Goal: Task Accomplishment & Management: Manage account settings

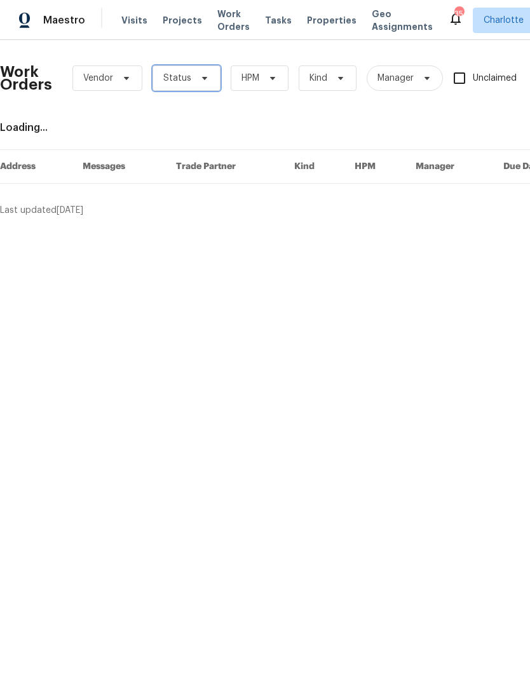
click at [202, 71] on span "Status" at bounding box center [187, 77] width 68 height 25
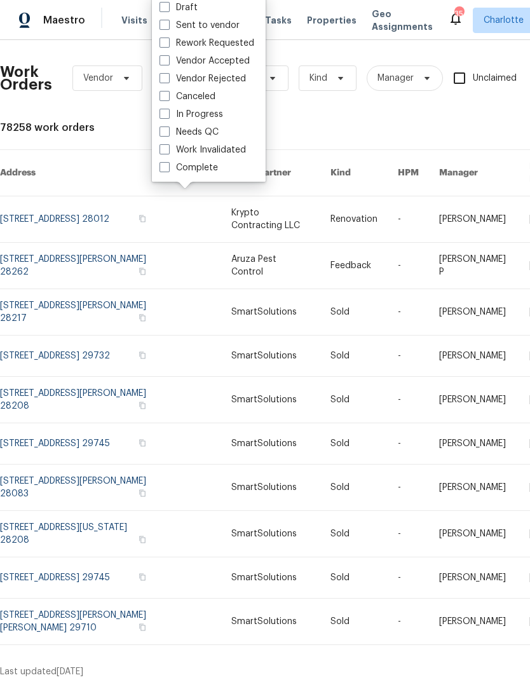
click at [212, 133] on label "Needs QC" at bounding box center [189, 132] width 59 height 13
click at [168, 133] on input "Needs QC" at bounding box center [164, 130] width 8 height 8
checkbox input "true"
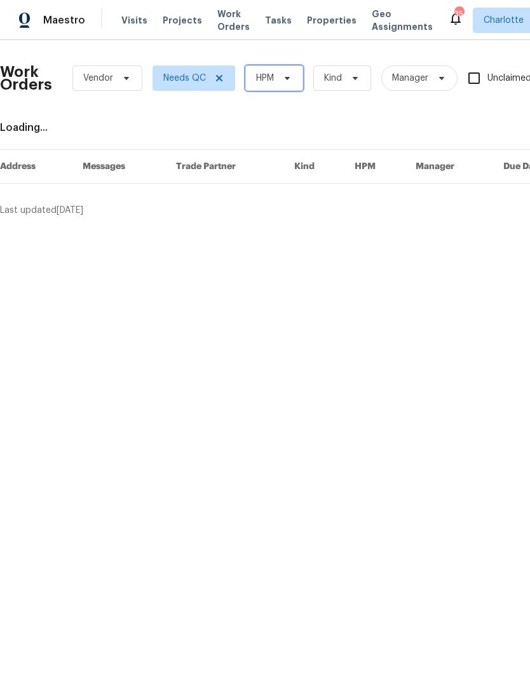
click at [282, 90] on span "HPM" at bounding box center [274, 77] width 58 height 25
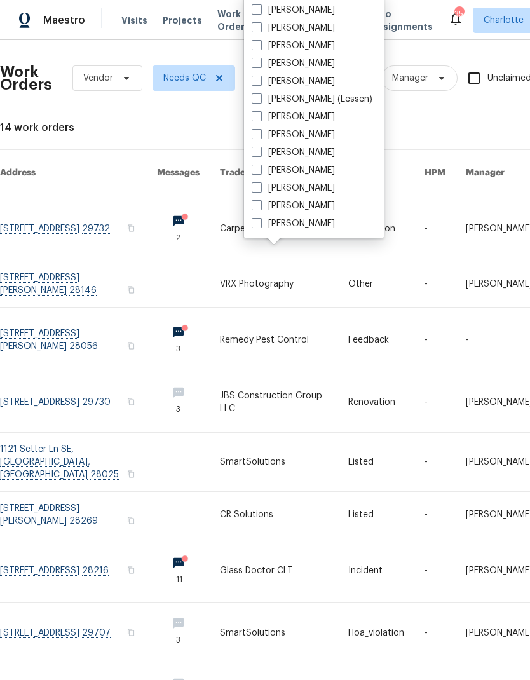
scroll to position [158, 0]
click at [300, 228] on label "[PERSON_NAME]" at bounding box center [293, 223] width 83 height 13
click at [260, 226] on input "[PERSON_NAME]" at bounding box center [256, 221] width 8 height 8
checkbox input "true"
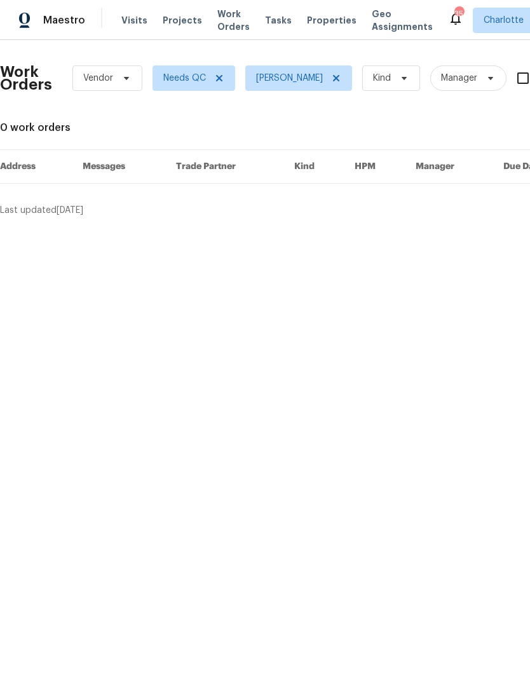
click at [50, 27] on div "Maestro" at bounding box center [42, 20] width 85 height 25
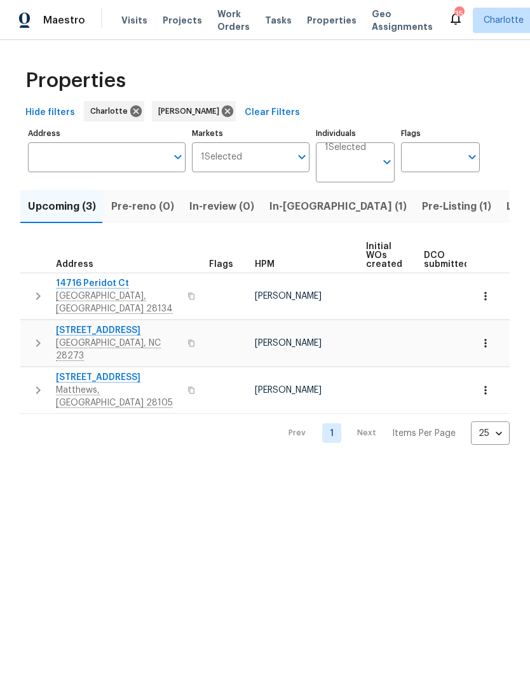
click at [27, 286] on button "button" at bounding box center [37, 296] width 25 height 38
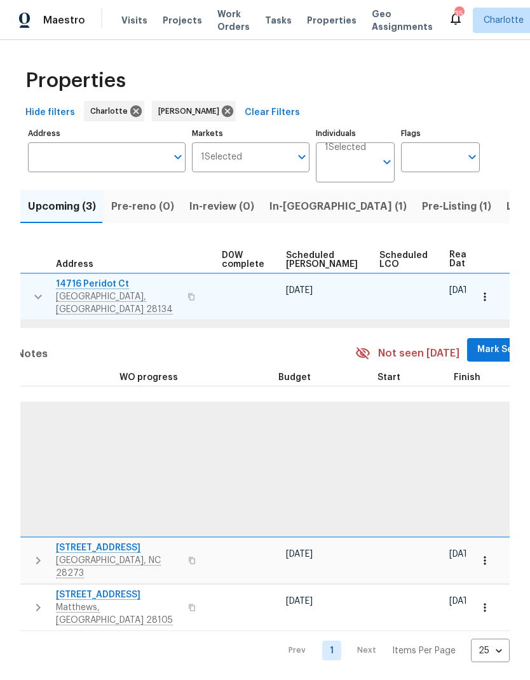
click at [478, 342] on span "Mark Seen" at bounding box center [501, 350] width 47 height 16
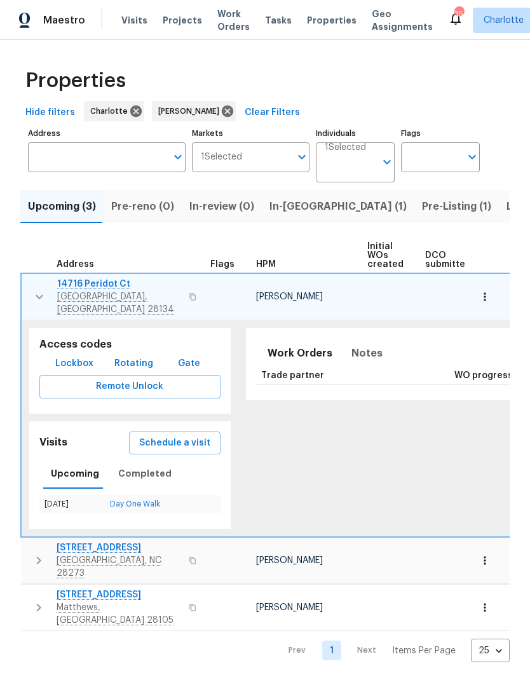
click at [28, 288] on button "button" at bounding box center [39, 297] width 25 height 38
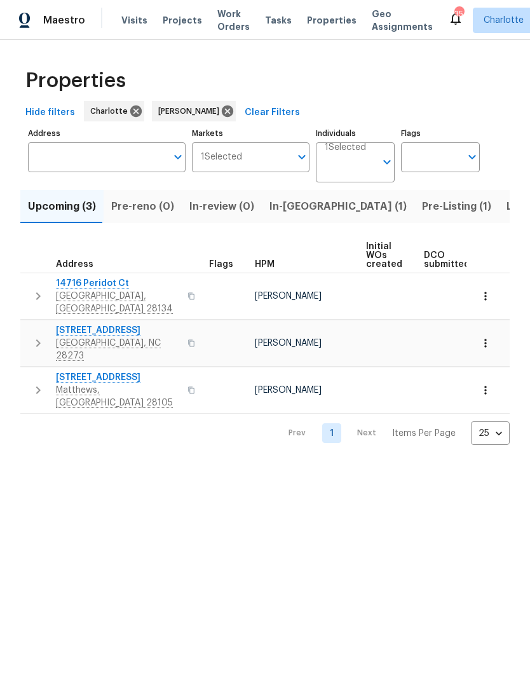
click at [33, 338] on button "button" at bounding box center [37, 343] width 25 height 38
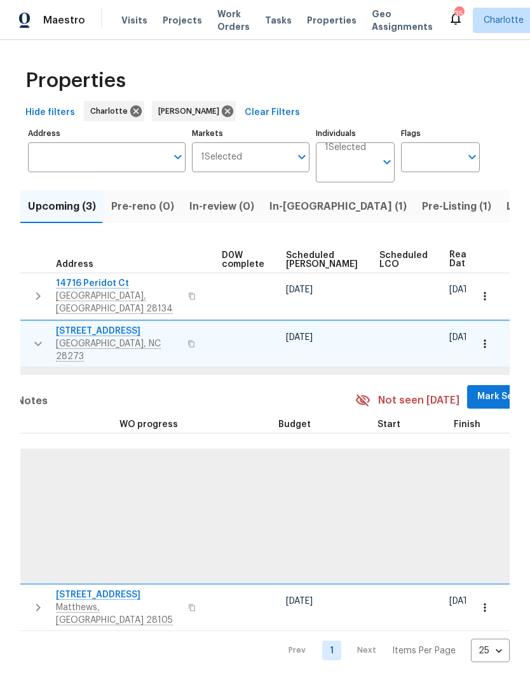
click at [478, 389] on span "Mark Seen" at bounding box center [501, 397] width 47 height 16
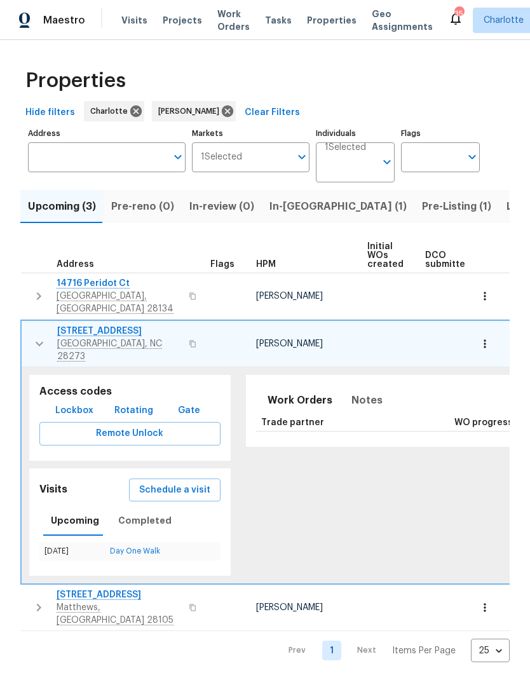
click at [29, 326] on button "button" at bounding box center [39, 344] width 25 height 38
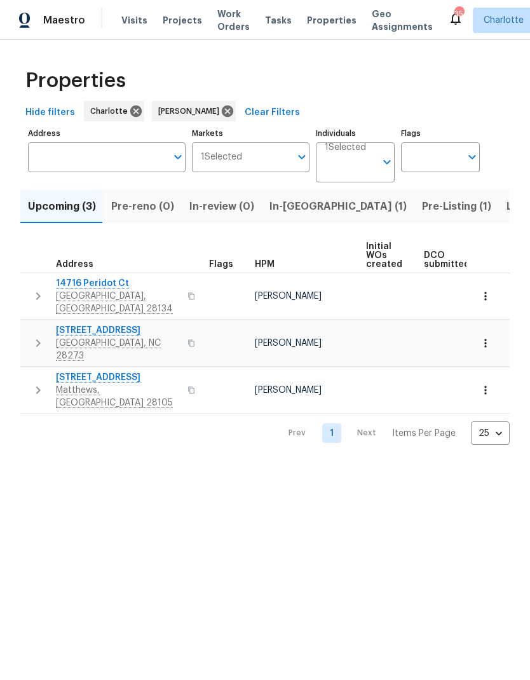
click at [29, 371] on button "button" at bounding box center [37, 390] width 25 height 38
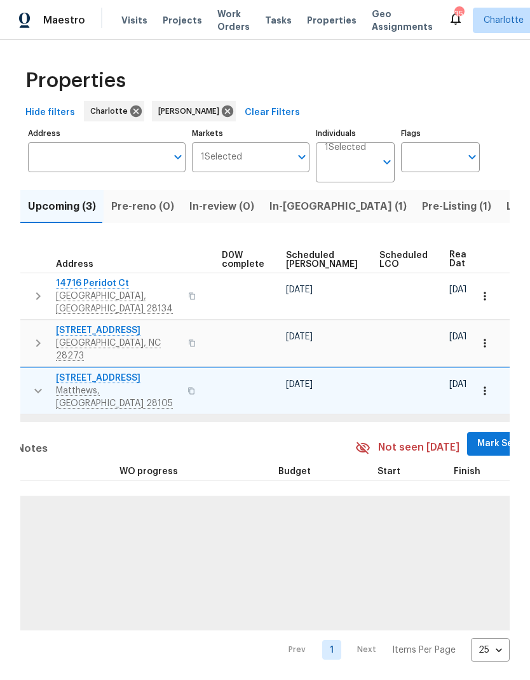
click at [478, 436] on span "Mark Seen" at bounding box center [501, 444] width 47 height 16
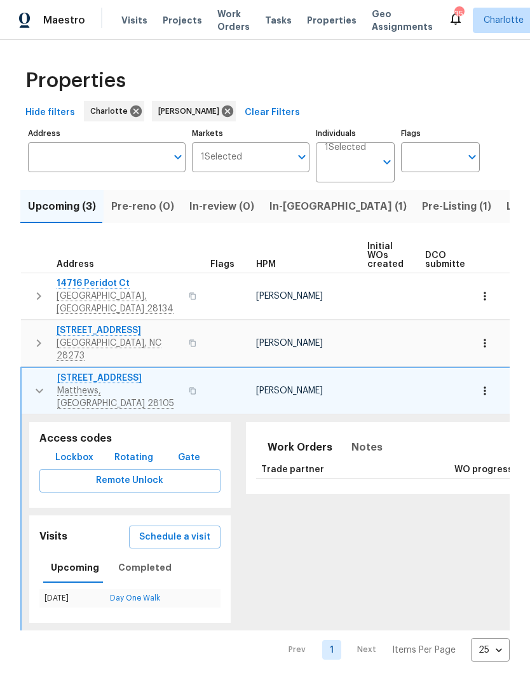
click at [36, 383] on icon "button" at bounding box center [39, 390] width 15 height 15
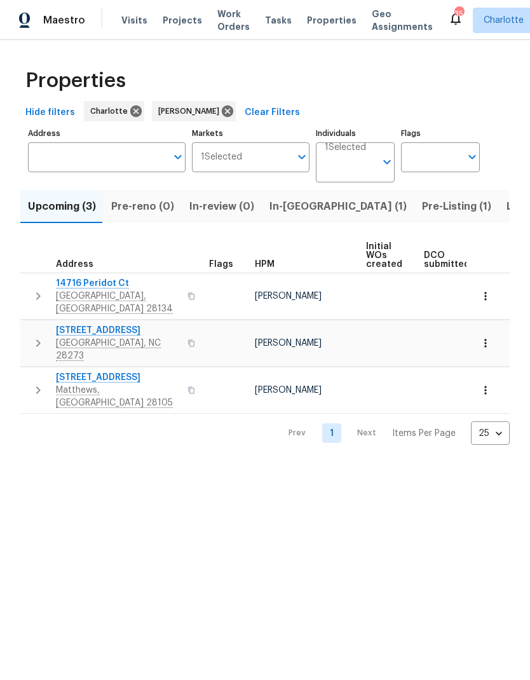
click at [299, 210] on span "In-[GEOGRAPHIC_DATA] (1)" at bounding box center [338, 207] width 137 height 18
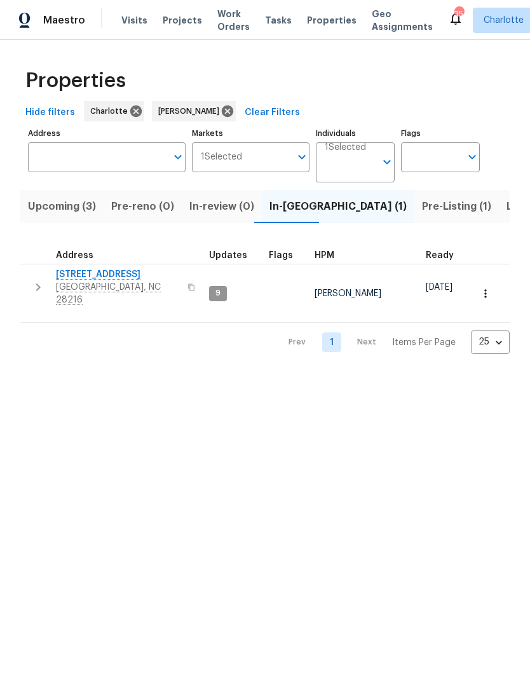
click at [31, 280] on icon "button" at bounding box center [38, 287] width 15 height 15
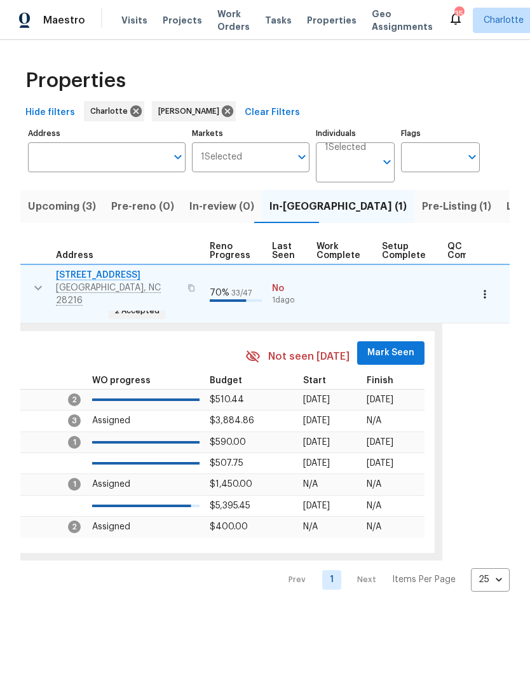
scroll to position [0, 568]
click at [385, 345] on span "Mark Seen" at bounding box center [390, 353] width 47 height 16
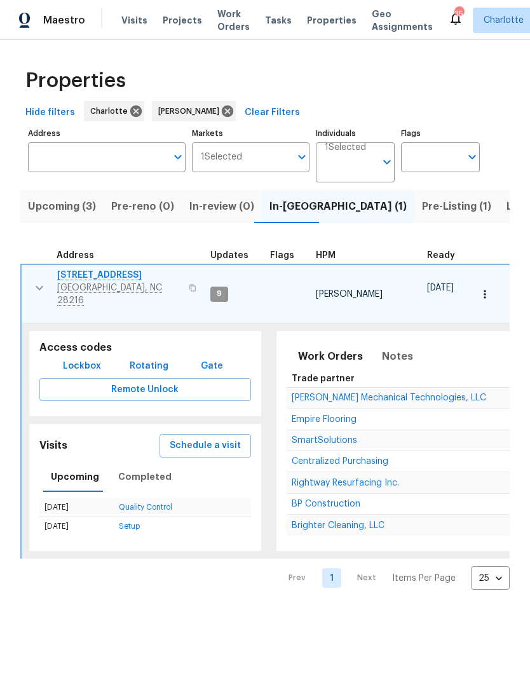
scroll to position [0, 0]
click at [30, 288] on button "button" at bounding box center [39, 288] width 25 height 38
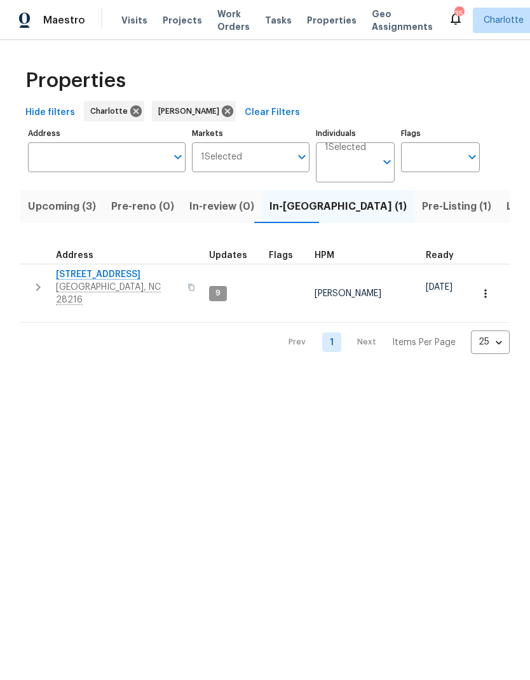
click at [422, 205] on span "Pre-Listing (1)" at bounding box center [456, 207] width 69 height 18
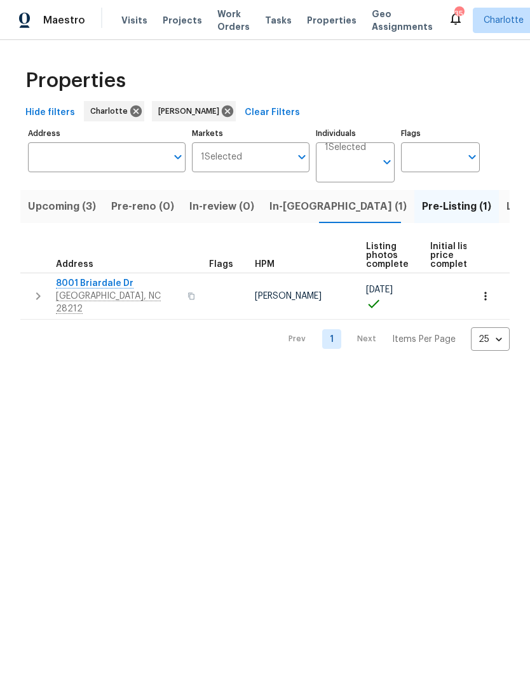
click at [25, 291] on button "button" at bounding box center [37, 296] width 25 height 38
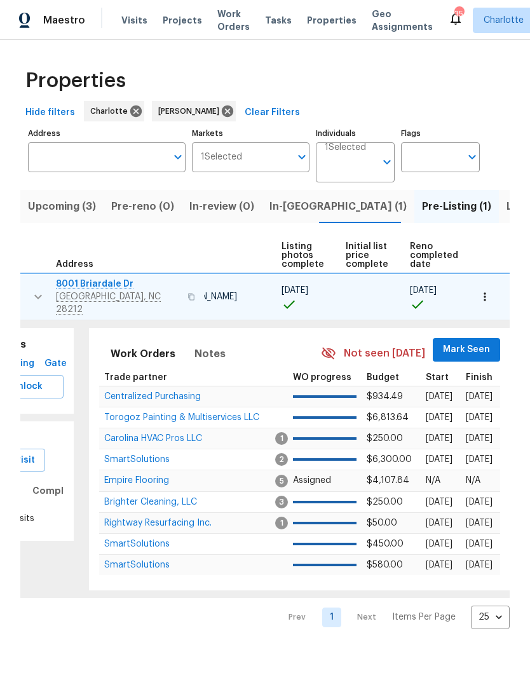
click at [453, 342] on span "Mark Seen" at bounding box center [466, 350] width 47 height 16
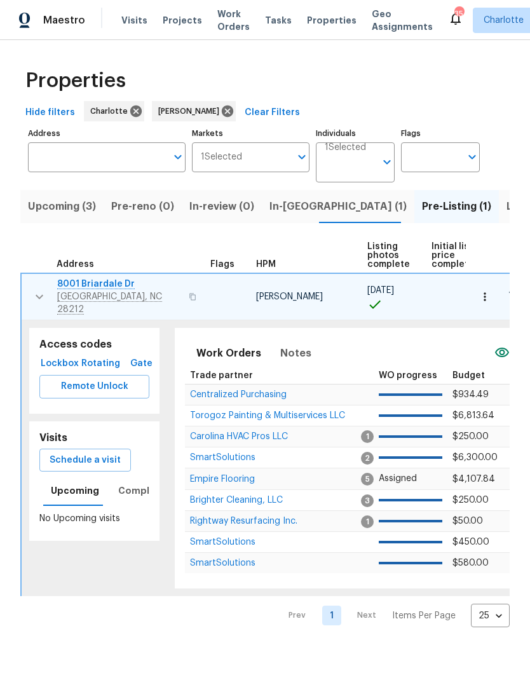
click at [30, 300] on button "button" at bounding box center [39, 297] width 25 height 38
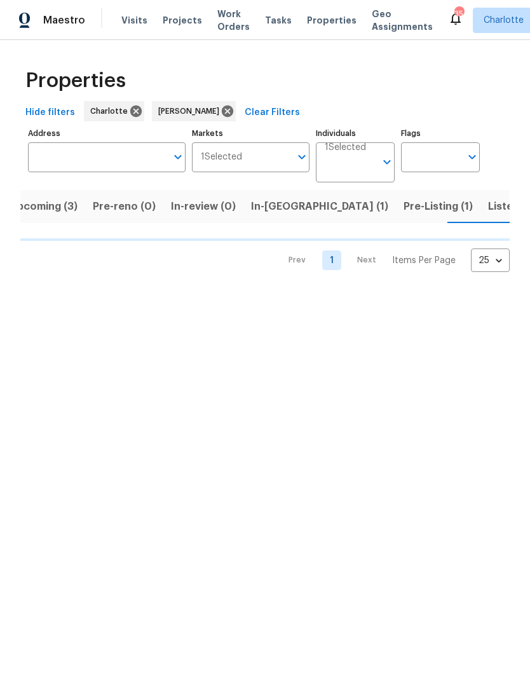
scroll to position [0, 19]
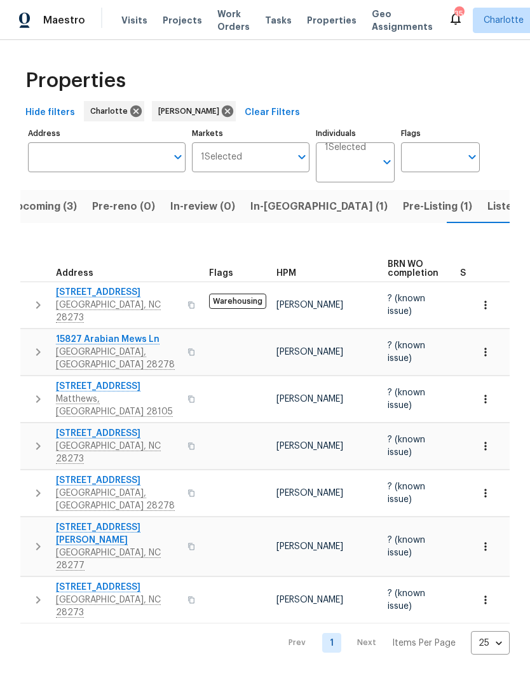
click at [34, 301] on icon "button" at bounding box center [38, 305] width 15 height 15
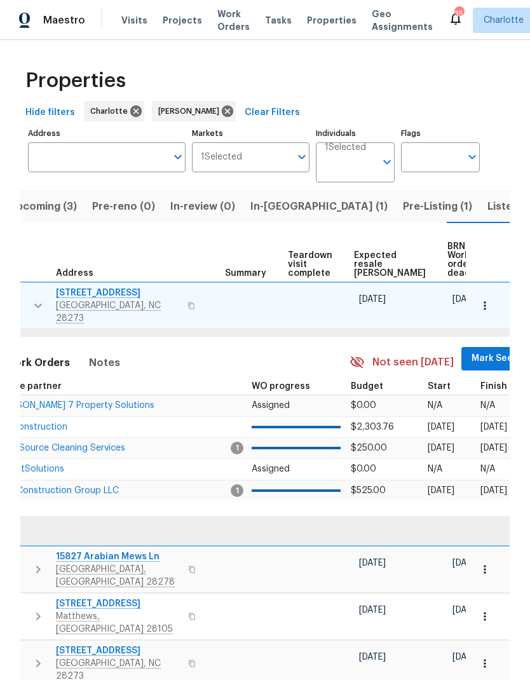
click at [472, 355] on span "Mark Seen" at bounding box center [495, 359] width 47 height 16
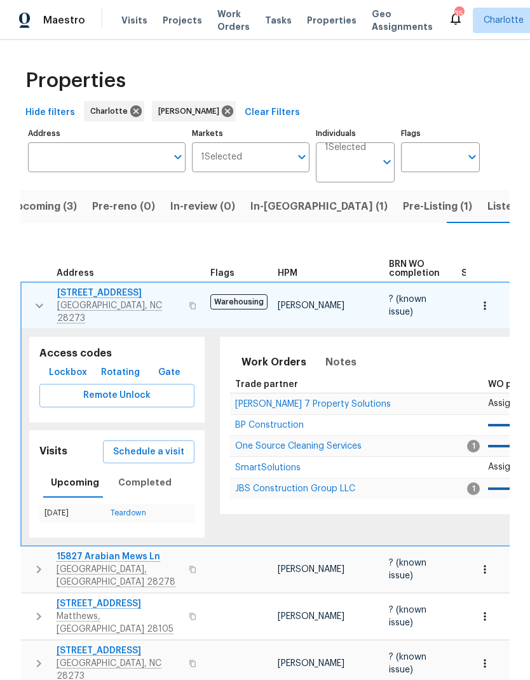
scroll to position [0, 0]
click at [30, 304] on button "button" at bounding box center [39, 306] width 25 height 38
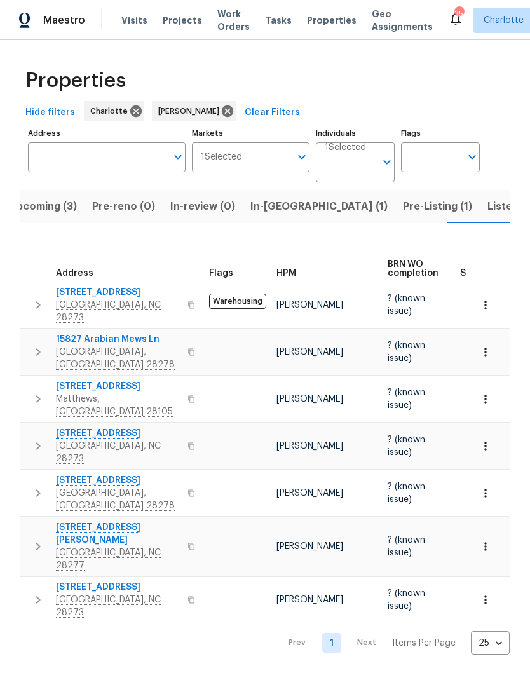
click at [36, 345] on icon "button" at bounding box center [38, 352] width 15 height 15
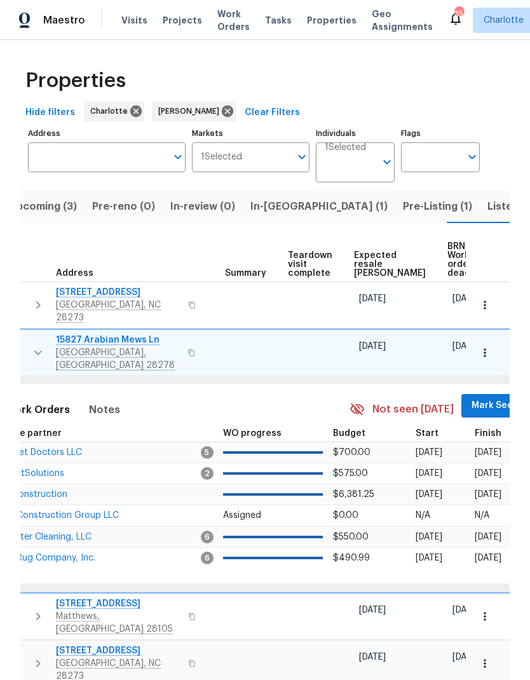
click at [472, 398] on span "Mark Seen" at bounding box center [495, 406] width 47 height 16
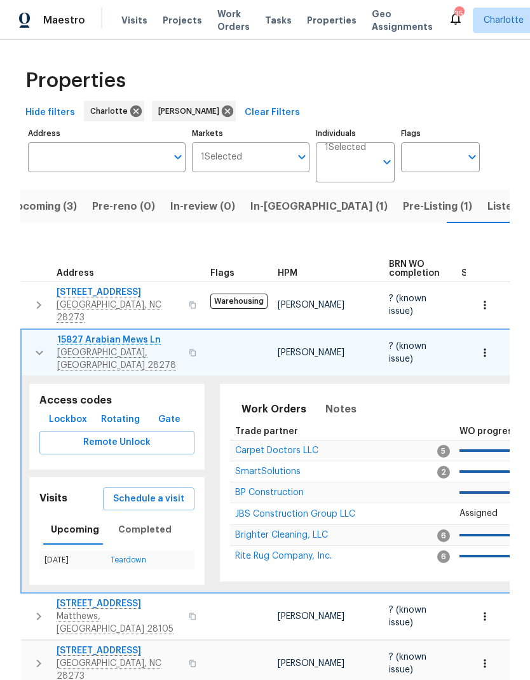
click at [37, 346] on icon "button" at bounding box center [39, 352] width 15 height 15
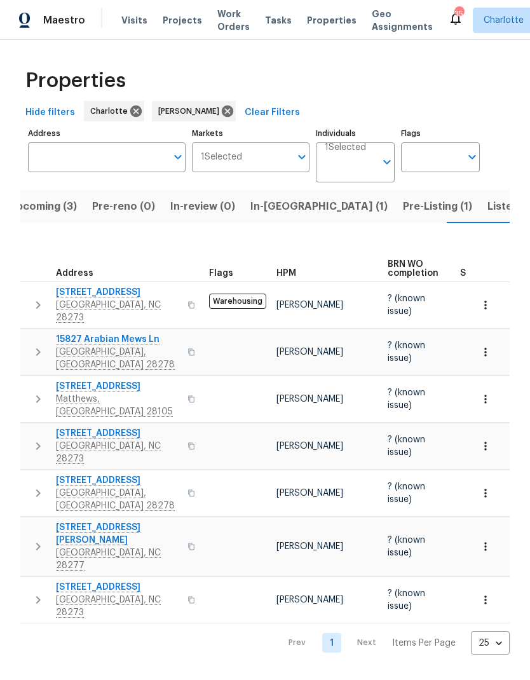
click at [35, 392] on icon "button" at bounding box center [38, 399] width 15 height 15
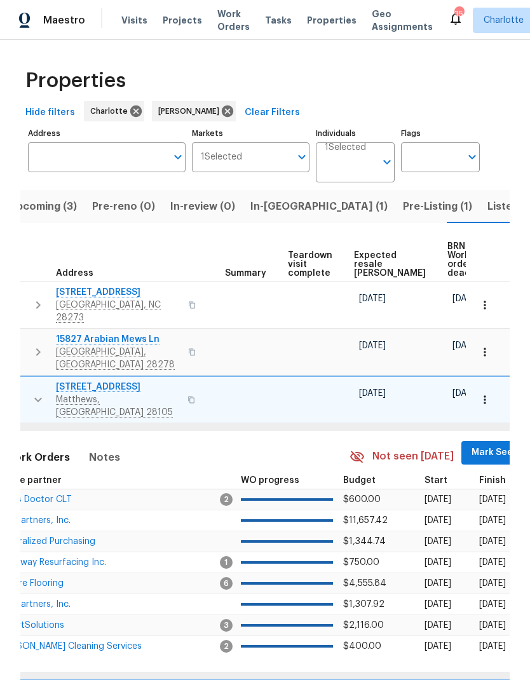
click at [472, 445] on span "Mark Seen" at bounding box center [495, 453] width 47 height 16
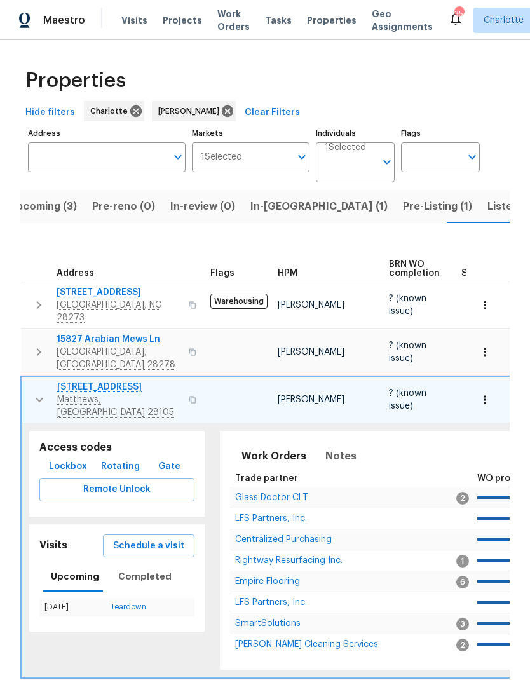
click at [38, 392] on icon "button" at bounding box center [39, 399] width 15 height 15
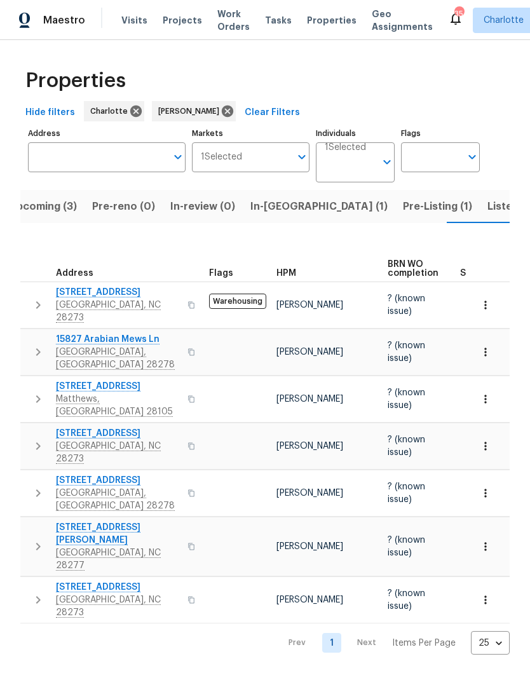
click at [32, 439] on icon "button" at bounding box center [38, 446] width 15 height 15
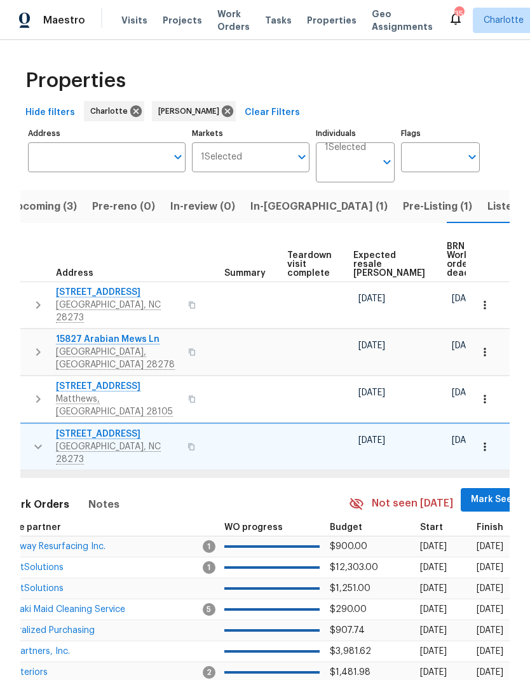
scroll to position [0, 237]
click at [472, 492] on span "Mark Seen" at bounding box center [495, 500] width 47 height 16
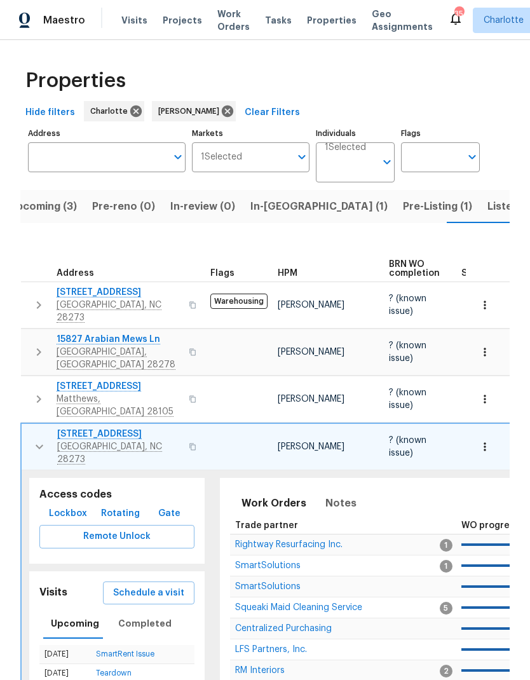
scroll to position [0, 0]
click at [33, 435] on button "button" at bounding box center [39, 447] width 25 height 38
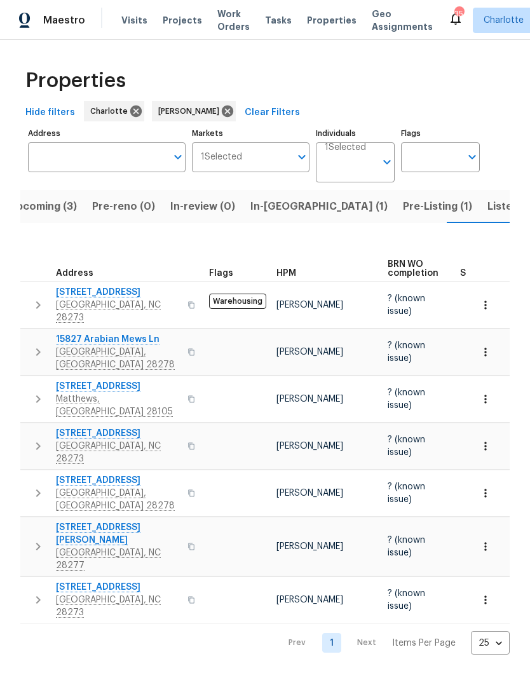
click at [31, 486] on icon "button" at bounding box center [38, 493] width 15 height 15
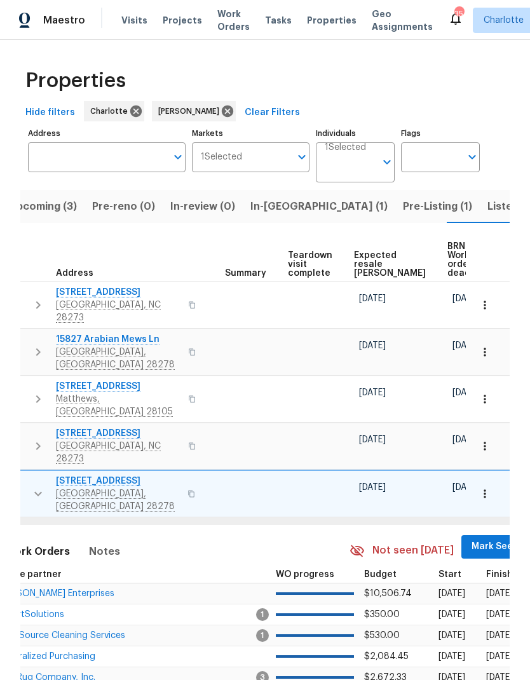
click at [472, 539] on span "Mark Seen" at bounding box center [495, 547] width 47 height 16
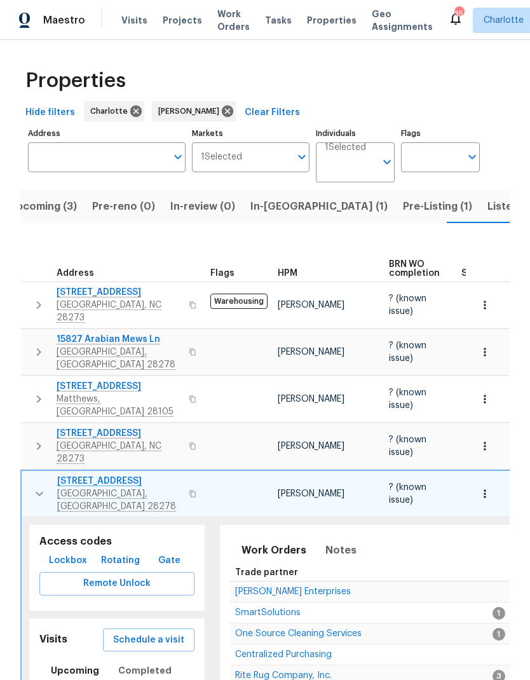
click at [30, 476] on button "button" at bounding box center [39, 494] width 25 height 38
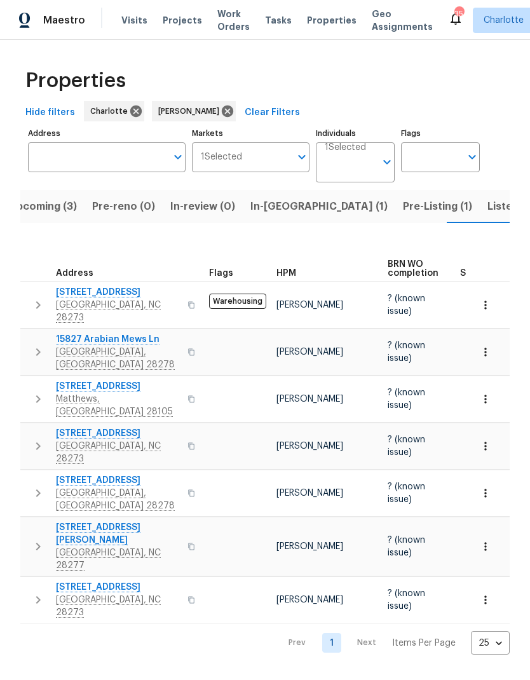
click at [33, 539] on icon "button" at bounding box center [38, 546] width 15 height 15
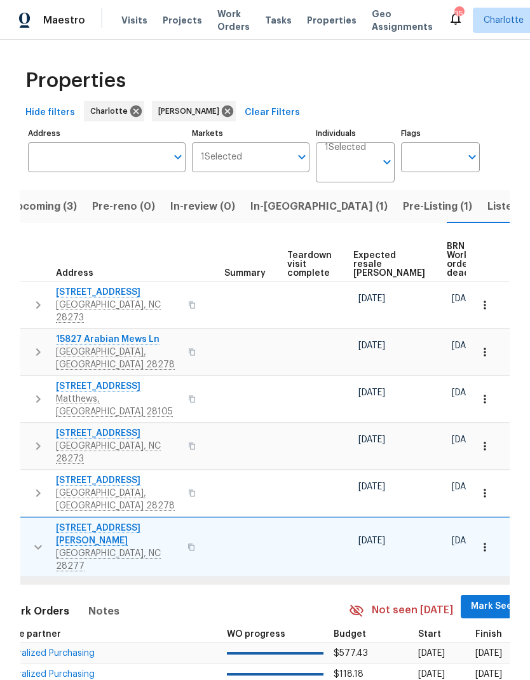
scroll to position [0, 237]
click at [472, 599] on span "Mark Seen" at bounding box center [495, 607] width 47 height 16
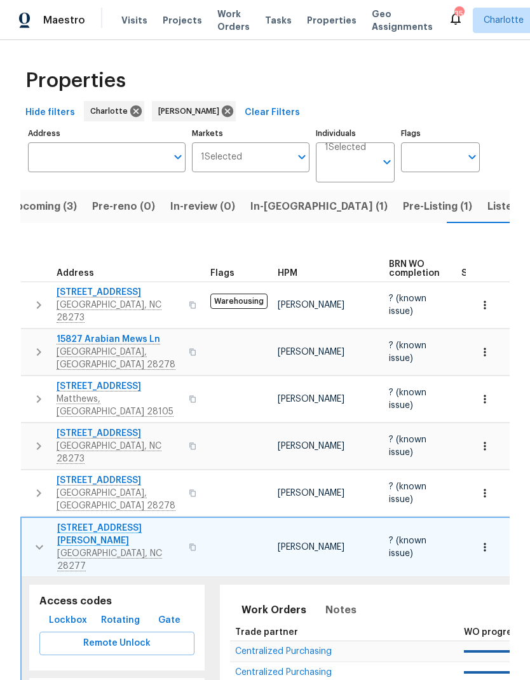
scroll to position [0, 0]
click at [45, 540] on icon "button" at bounding box center [39, 547] width 15 height 15
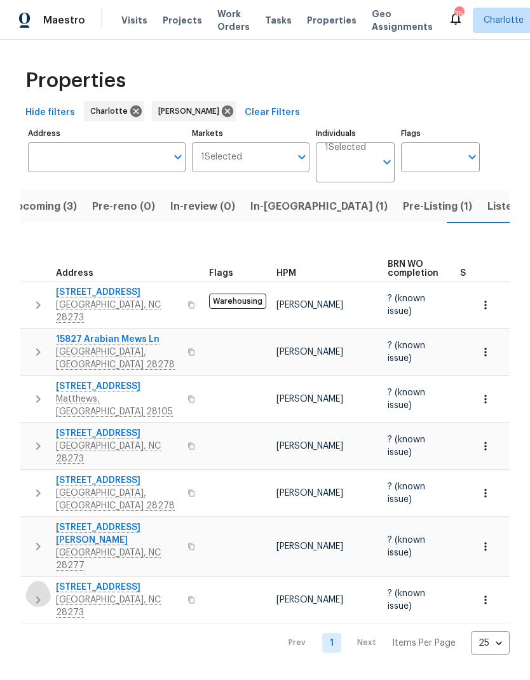
click at [31, 593] on icon "button" at bounding box center [38, 600] width 15 height 15
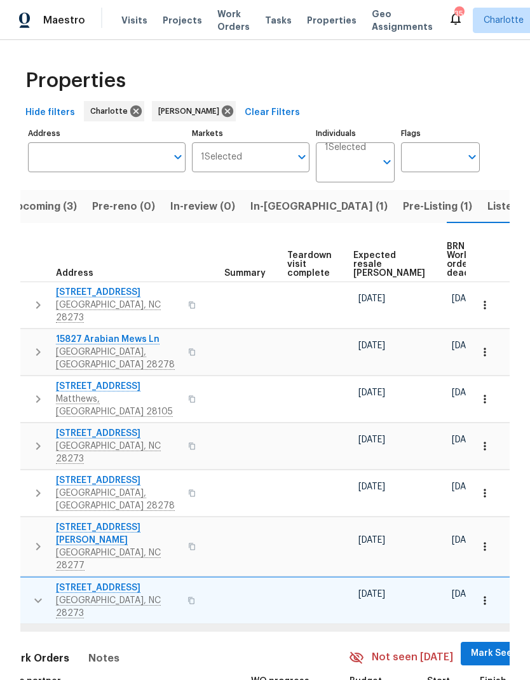
scroll to position [0, 237]
click at [472, 646] on span "Mark Seen" at bounding box center [495, 654] width 47 height 16
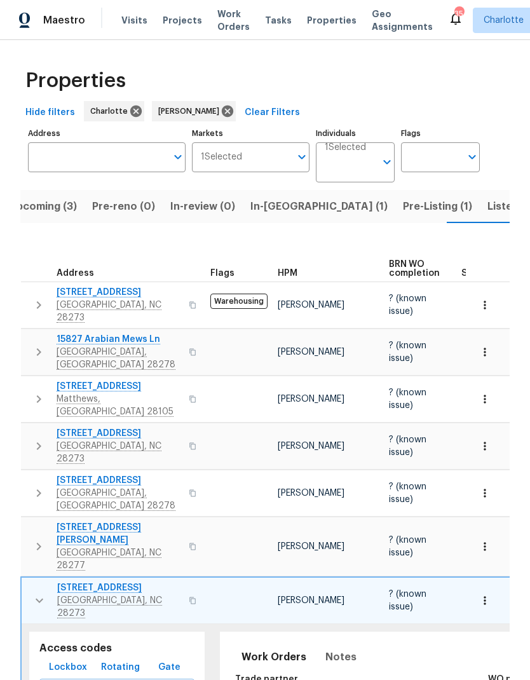
scroll to position [0, 0]
click at [32, 593] on icon "button" at bounding box center [39, 600] width 15 height 15
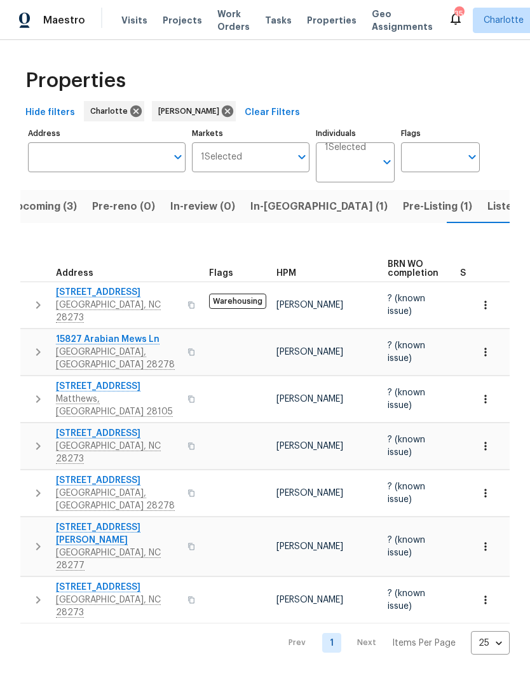
click at [488, 199] on span "Listed (21)" at bounding box center [514, 207] width 52 height 18
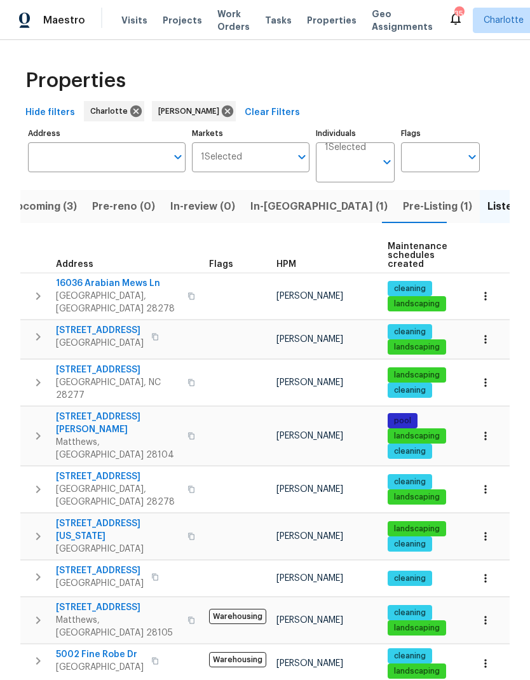
click at [30, 290] on button "button" at bounding box center [37, 296] width 25 height 38
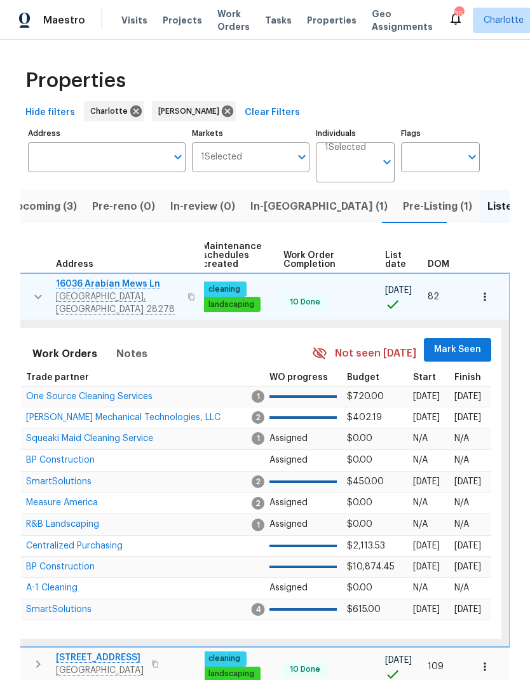
scroll to position [0, 186]
click at [451, 342] on span "Mark Seen" at bounding box center [458, 350] width 47 height 16
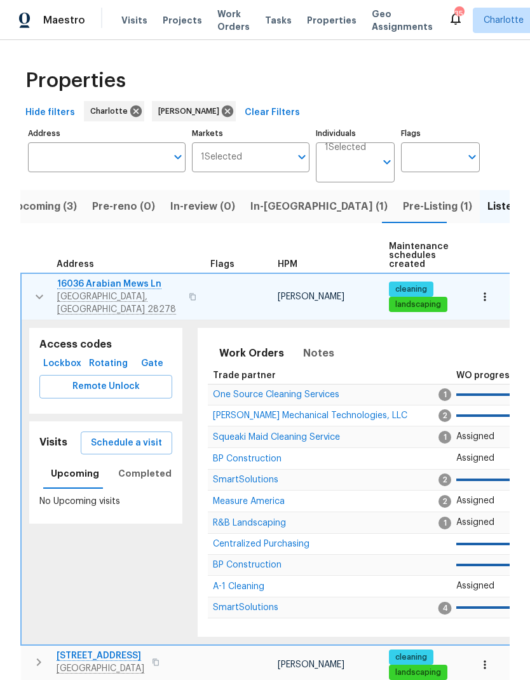
scroll to position [0, 0]
click at [29, 286] on button "button" at bounding box center [39, 297] width 25 height 38
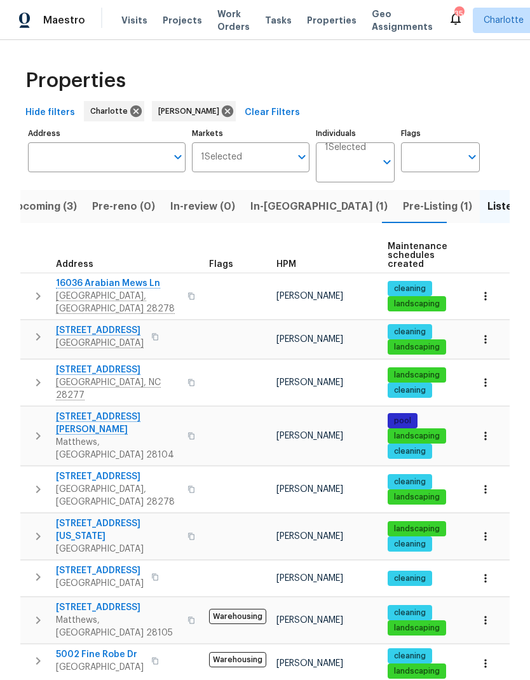
click at [33, 324] on button "button" at bounding box center [37, 336] width 25 height 25
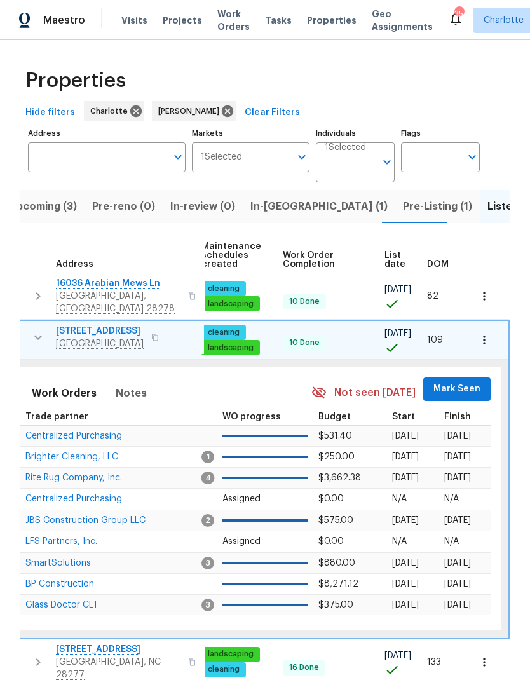
scroll to position [0, 186]
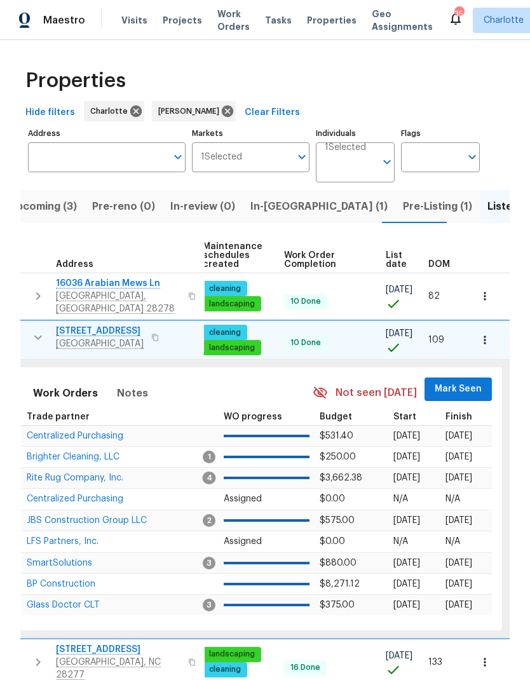
click at [448, 393] on button "Mark Seen" at bounding box center [458, 390] width 67 height 24
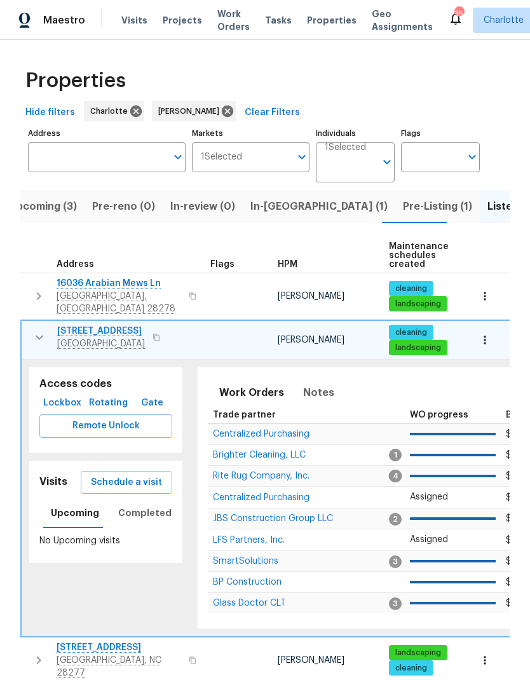
scroll to position [0, 0]
click at [33, 338] on icon "button" at bounding box center [39, 337] width 15 height 15
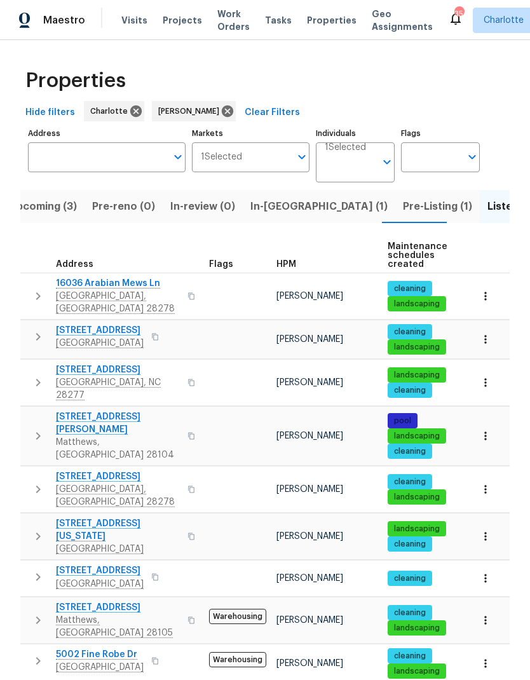
click at [33, 375] on icon "button" at bounding box center [38, 382] width 15 height 15
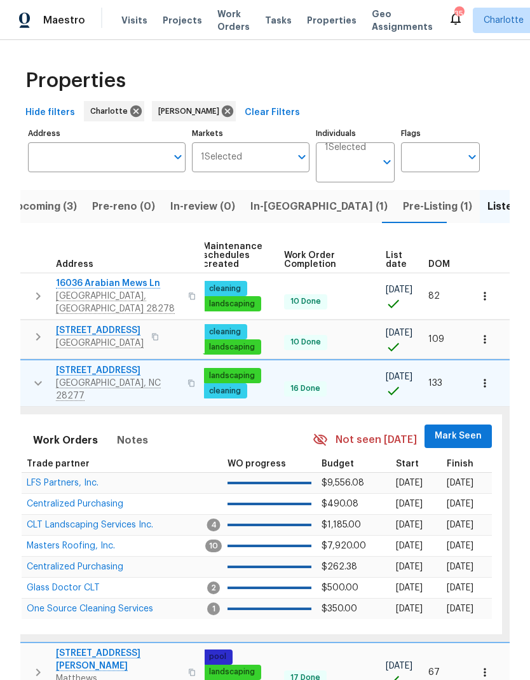
click at [452, 429] on span "Mark Seen" at bounding box center [458, 437] width 47 height 16
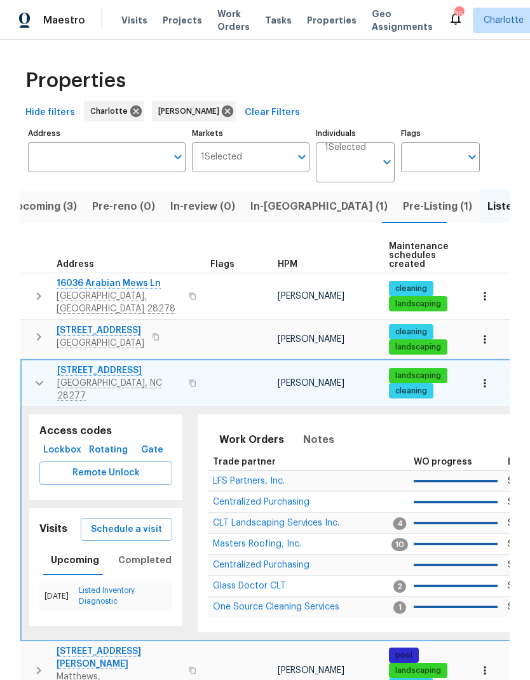
click at [39, 376] on icon "button" at bounding box center [39, 383] width 15 height 15
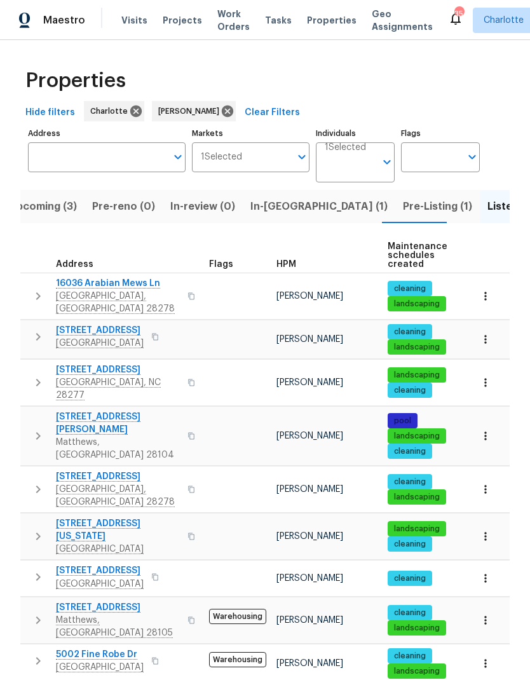
click at [33, 429] on icon "button" at bounding box center [38, 436] width 15 height 15
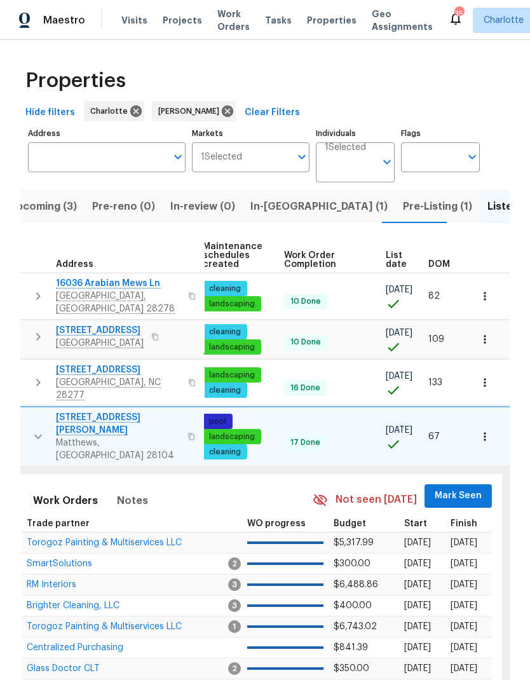
click at [455, 488] on span "Mark Seen" at bounding box center [458, 496] width 47 height 16
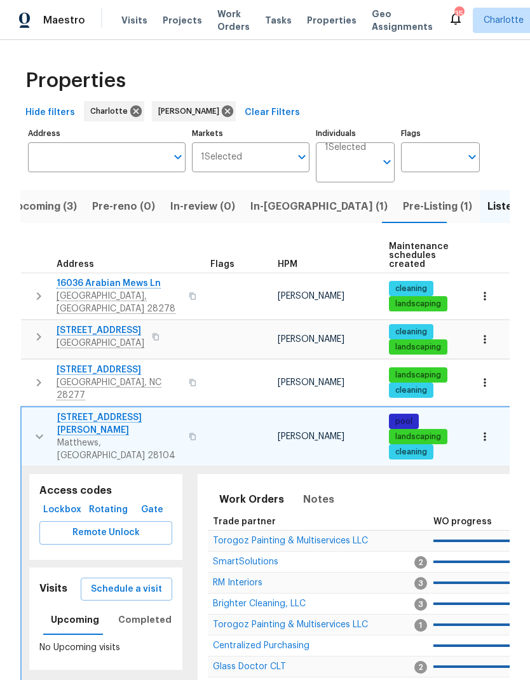
click at [33, 429] on icon "button" at bounding box center [39, 436] width 15 height 15
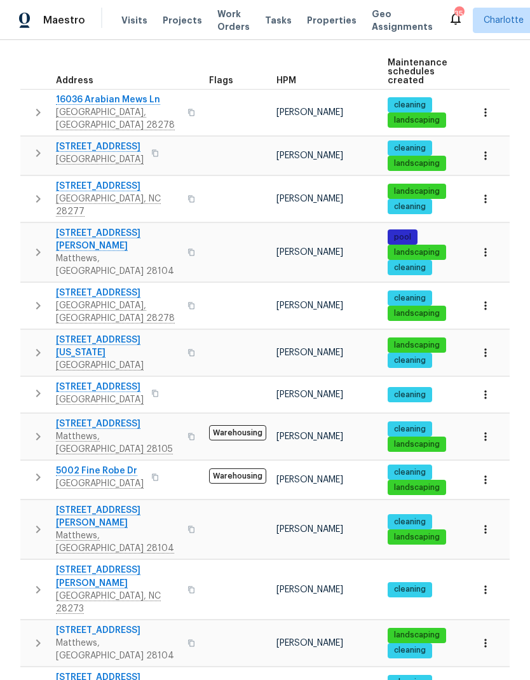
scroll to position [188, 0]
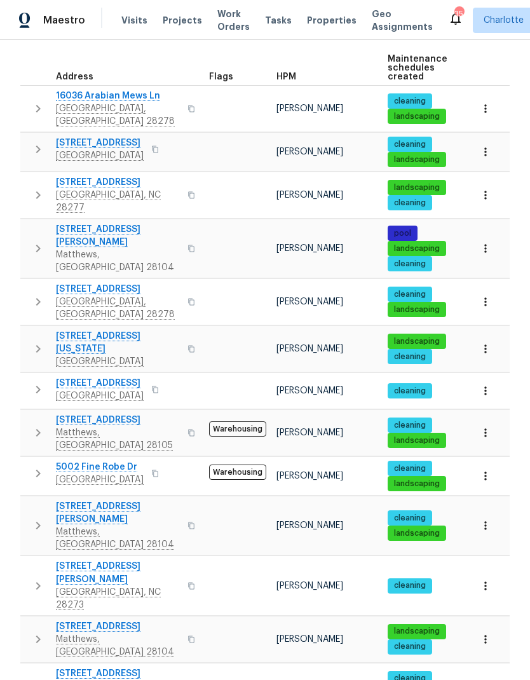
click at [29, 283] on button "button" at bounding box center [37, 302] width 25 height 38
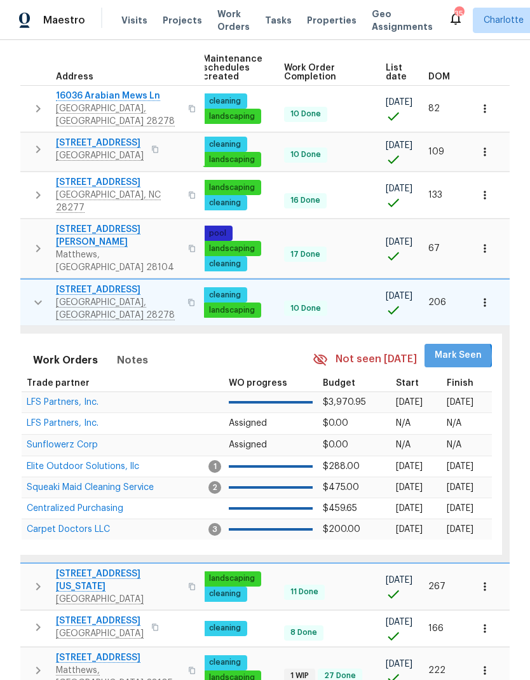
click at [455, 348] on span "Mark Seen" at bounding box center [458, 356] width 47 height 16
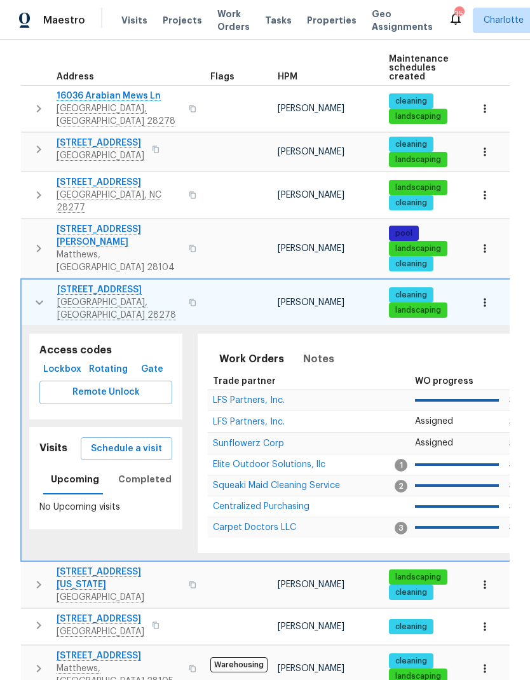
scroll to position [0, -1]
click at [32, 295] on icon "button" at bounding box center [39, 302] width 15 height 15
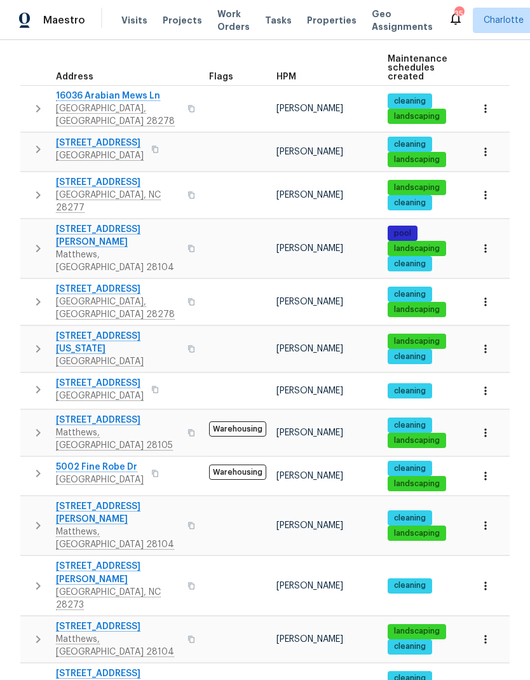
click at [31, 341] on icon "button" at bounding box center [38, 348] width 15 height 15
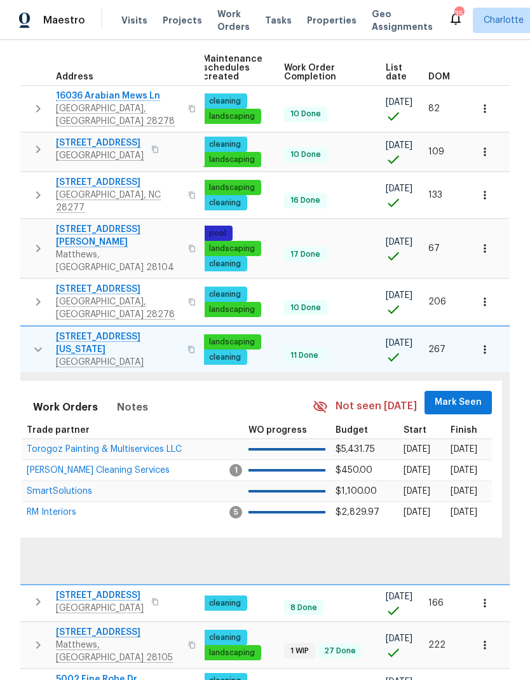
click at [444, 395] on span "Mark Seen" at bounding box center [458, 403] width 47 height 16
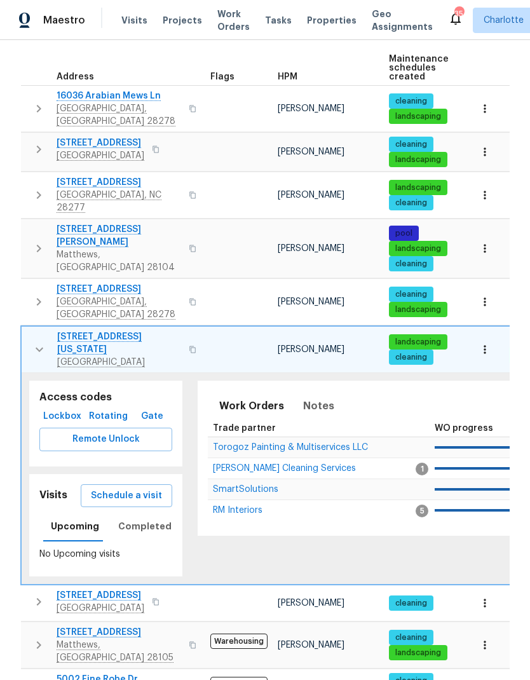
click at [32, 342] on icon "button" at bounding box center [39, 349] width 15 height 15
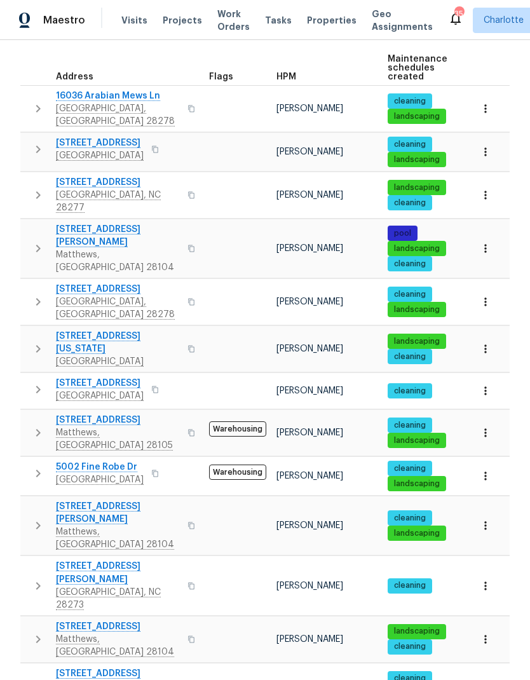
click at [32, 382] on icon "button" at bounding box center [38, 389] width 15 height 15
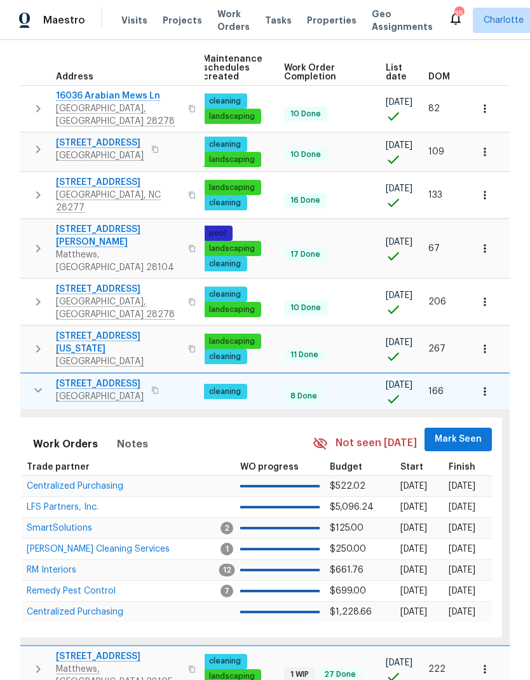
click at [453, 432] on span "Mark Seen" at bounding box center [458, 440] width 47 height 16
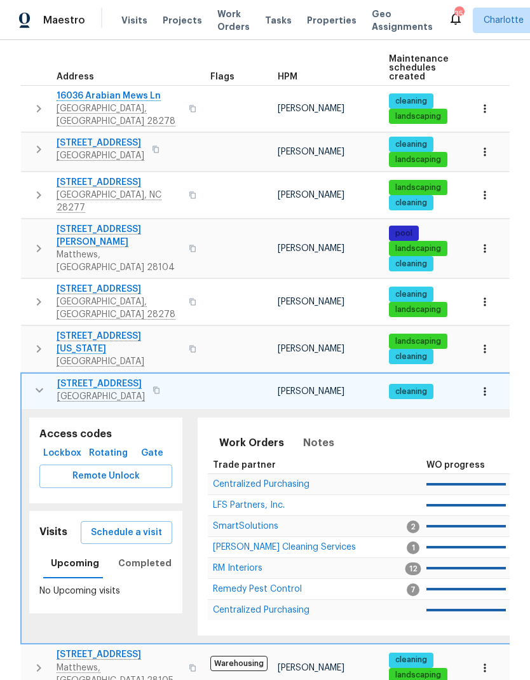
click at [34, 383] on icon "button" at bounding box center [39, 390] width 15 height 15
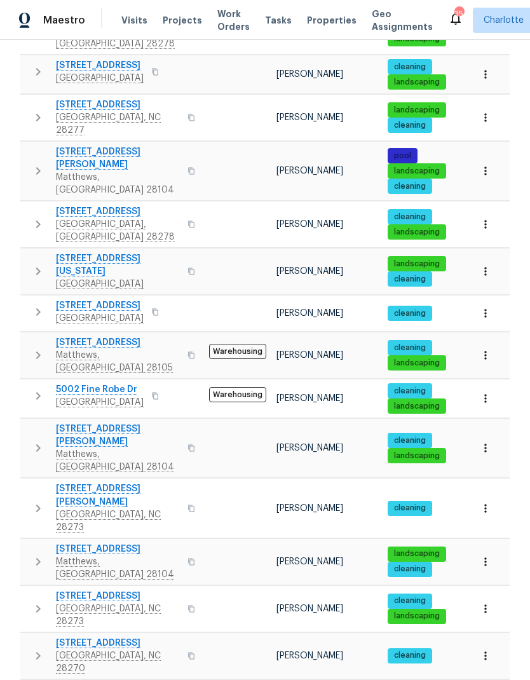
scroll to position [266, 0]
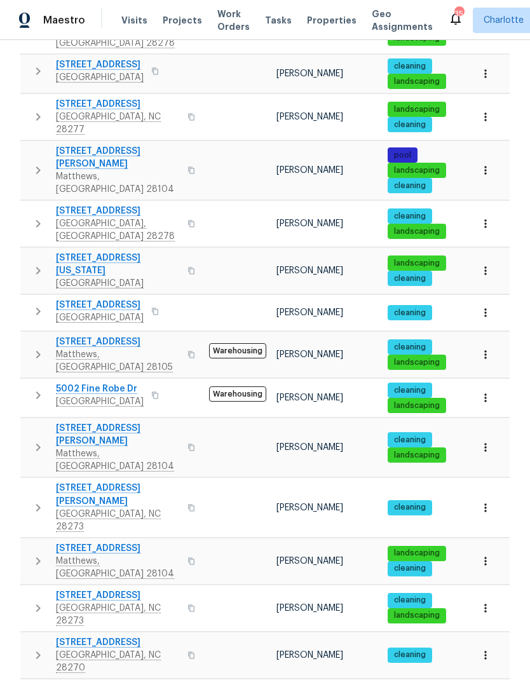
click at [31, 347] on icon "button" at bounding box center [38, 354] width 15 height 15
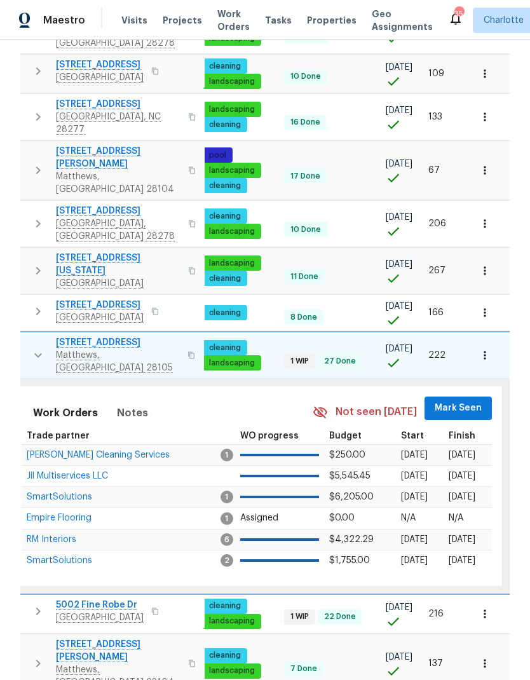
click at [448, 401] on span "Mark Seen" at bounding box center [458, 409] width 47 height 16
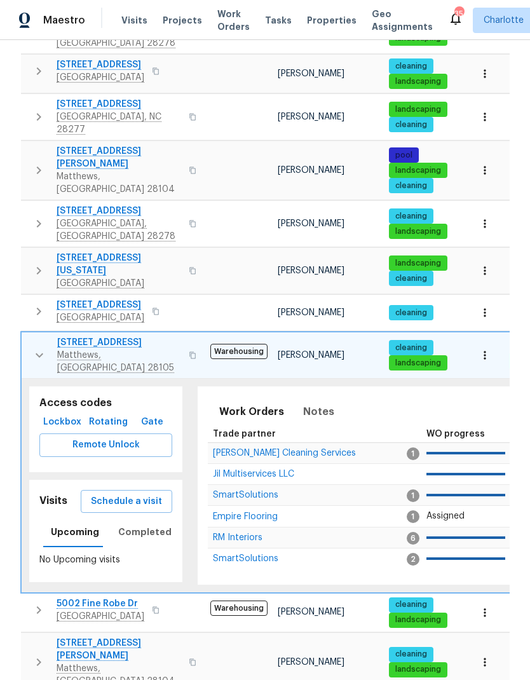
scroll to position [0, 0]
click at [27, 336] on button "button" at bounding box center [39, 355] width 25 height 38
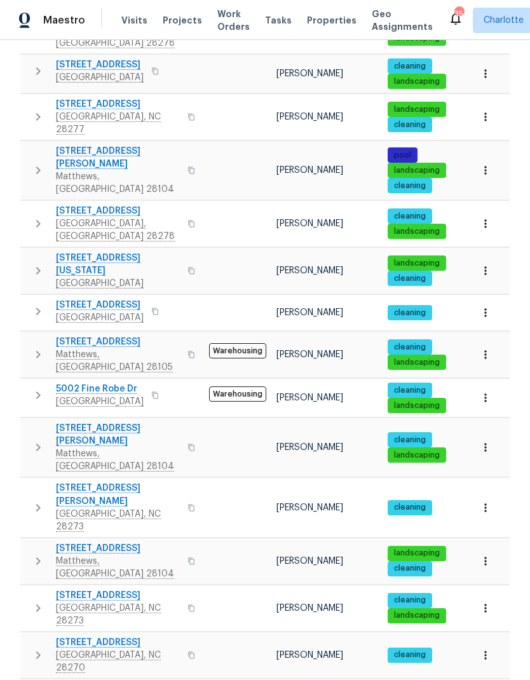
click at [38, 388] on icon "button" at bounding box center [38, 395] width 15 height 15
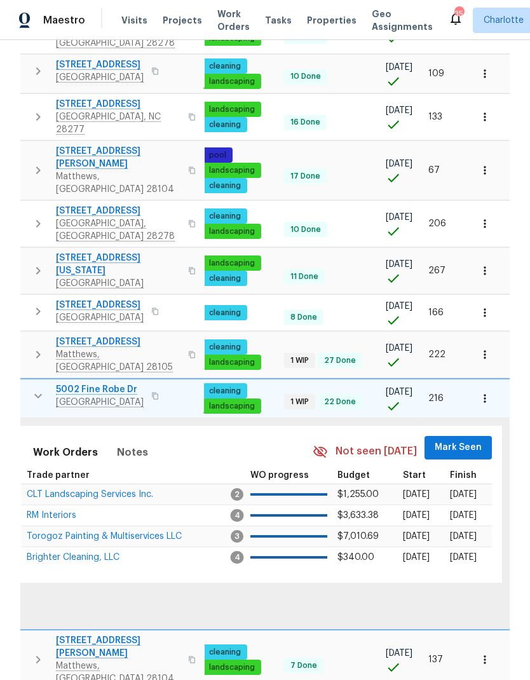
click at [453, 440] on span "Mark Seen" at bounding box center [458, 448] width 47 height 16
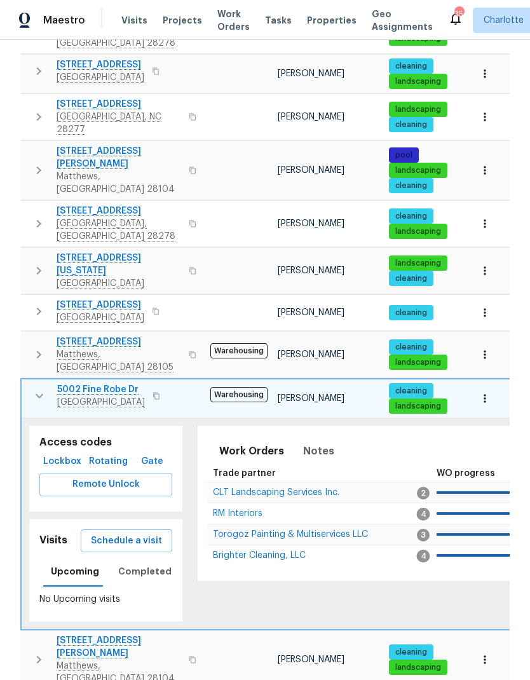
click at [34, 389] on icon "button" at bounding box center [39, 396] width 15 height 15
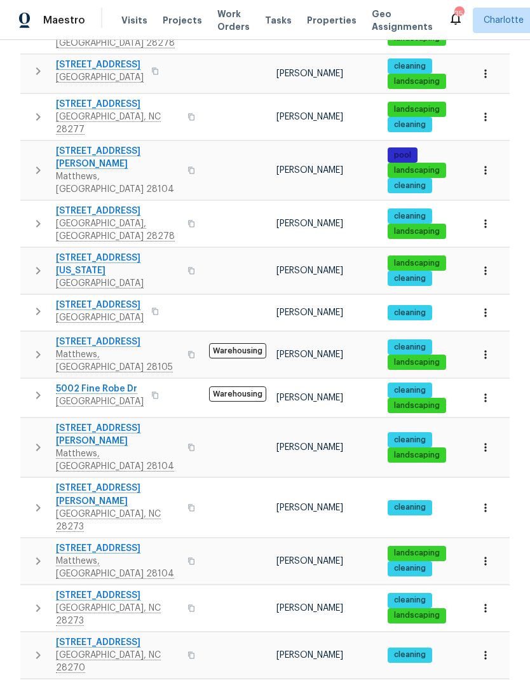
click at [36, 440] on icon "button" at bounding box center [38, 447] width 15 height 15
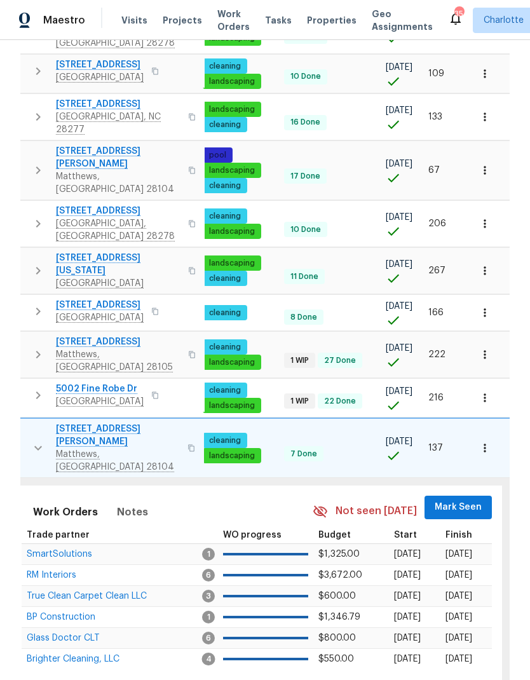
click at [450, 500] on span "Mark Seen" at bounding box center [458, 508] width 47 height 16
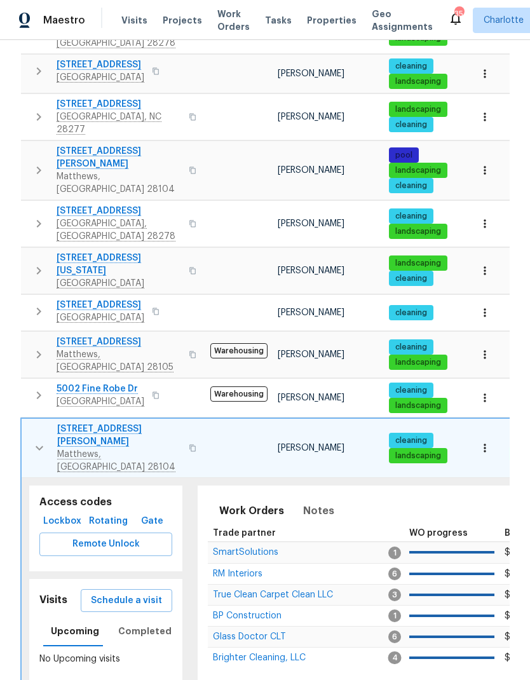
click at [39, 446] on icon "button" at bounding box center [40, 448] width 8 height 4
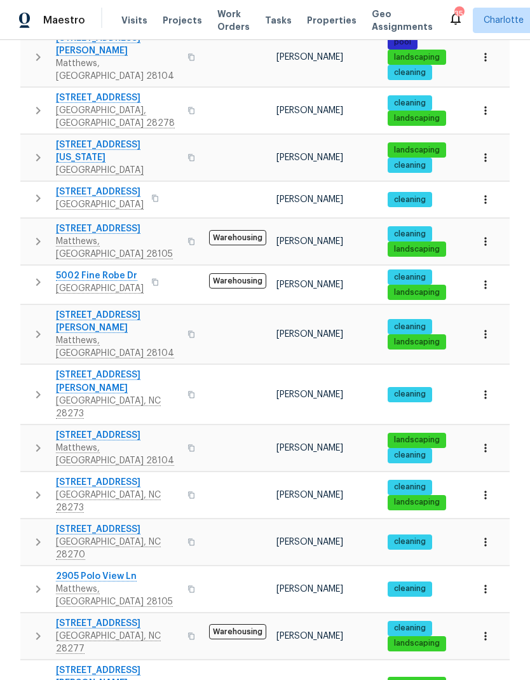
scroll to position [382, 0]
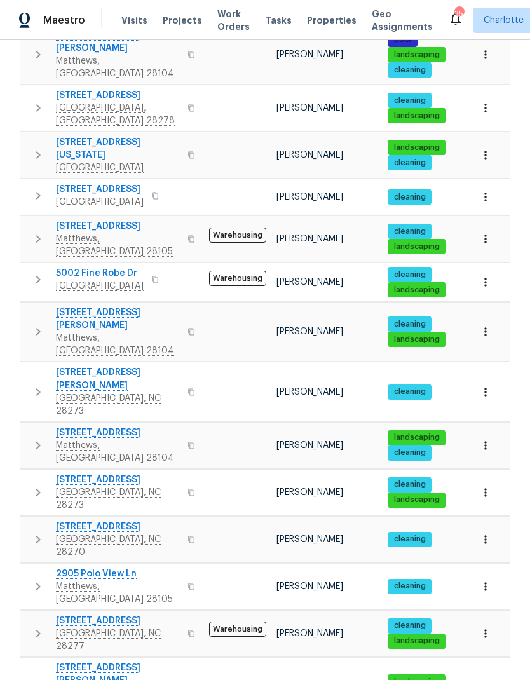
click at [31, 385] on icon "button" at bounding box center [38, 392] width 15 height 15
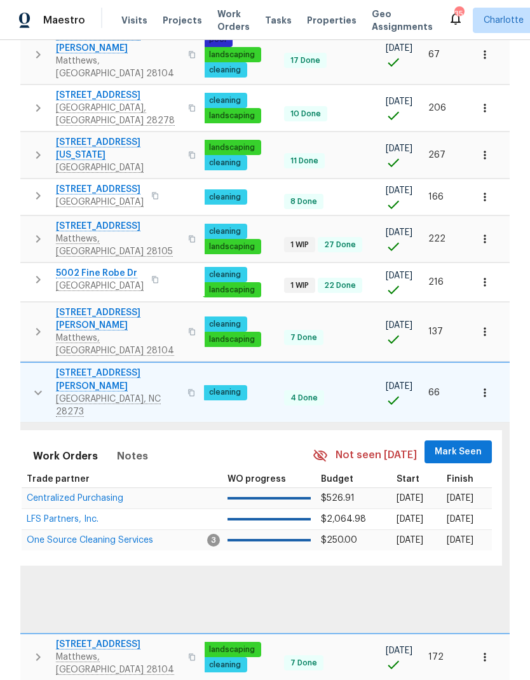
click at [452, 441] on button "Mark Seen" at bounding box center [458, 453] width 67 height 24
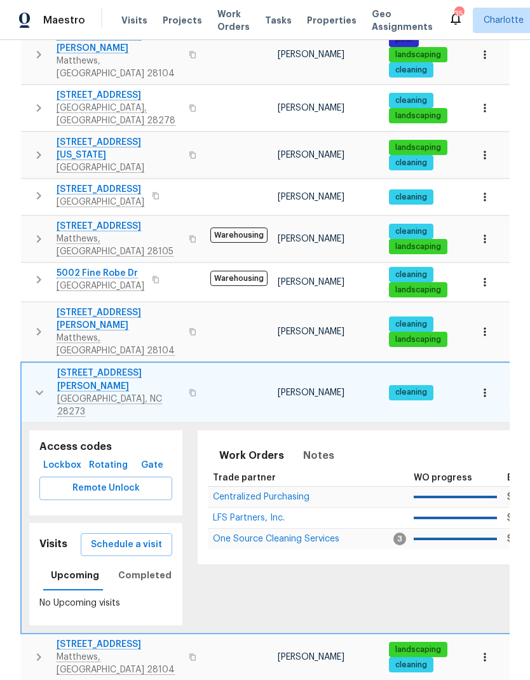
scroll to position [0, 0]
click at [28, 367] on button "button" at bounding box center [39, 392] width 25 height 51
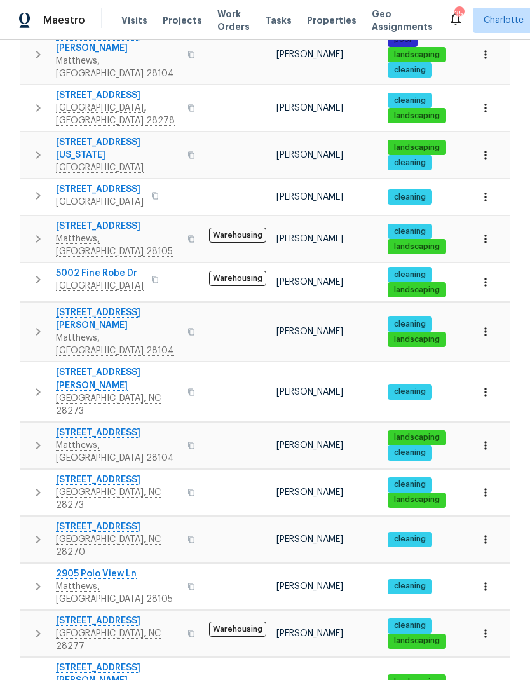
click at [33, 438] on icon "button" at bounding box center [38, 445] width 15 height 15
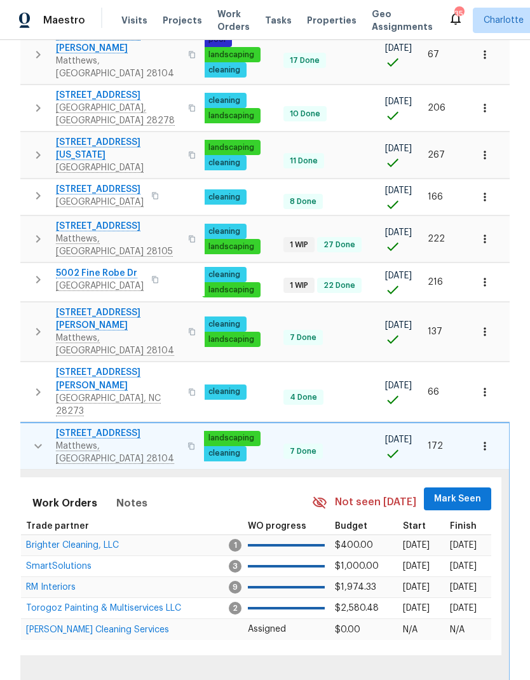
scroll to position [0, 186]
click at [460, 492] on span "Mark Seen" at bounding box center [458, 500] width 47 height 16
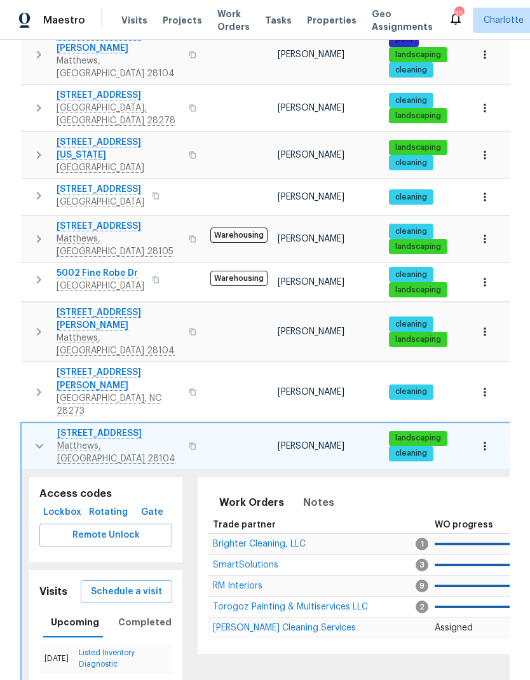
scroll to position [0, 0]
click at [39, 444] on icon "button" at bounding box center [40, 446] width 8 height 4
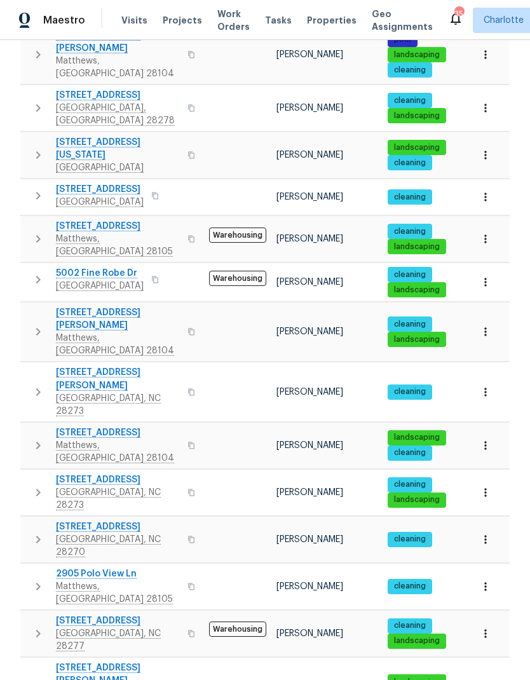
click at [39, 485] on icon "button" at bounding box center [38, 492] width 15 height 15
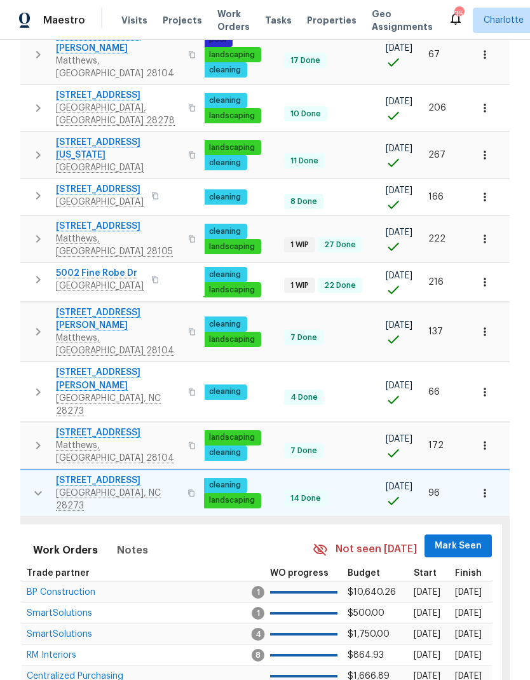
click at [452, 539] on span "Mark Seen" at bounding box center [458, 547] width 47 height 16
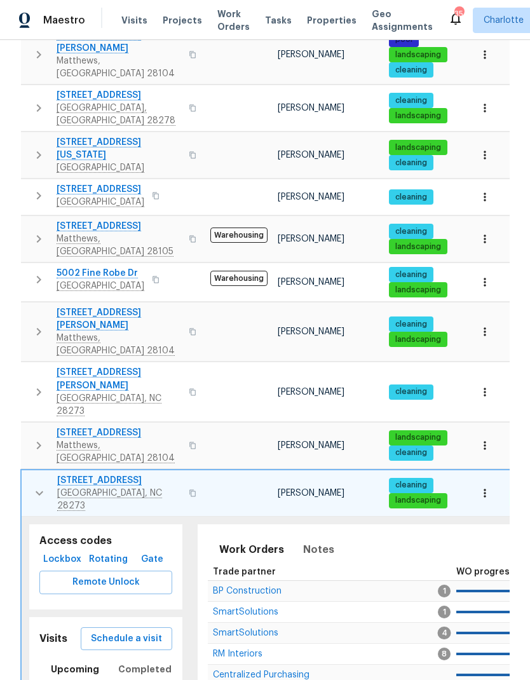
click at [38, 486] on icon "button" at bounding box center [39, 493] width 15 height 15
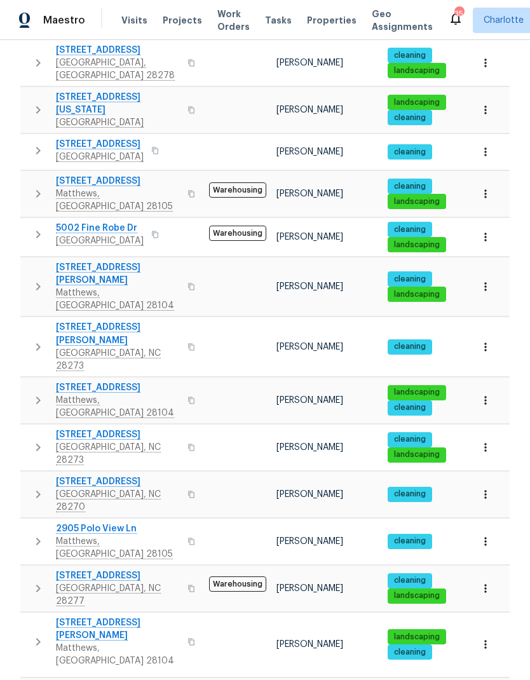
click at [34, 487] on icon "button" at bounding box center [38, 494] width 15 height 15
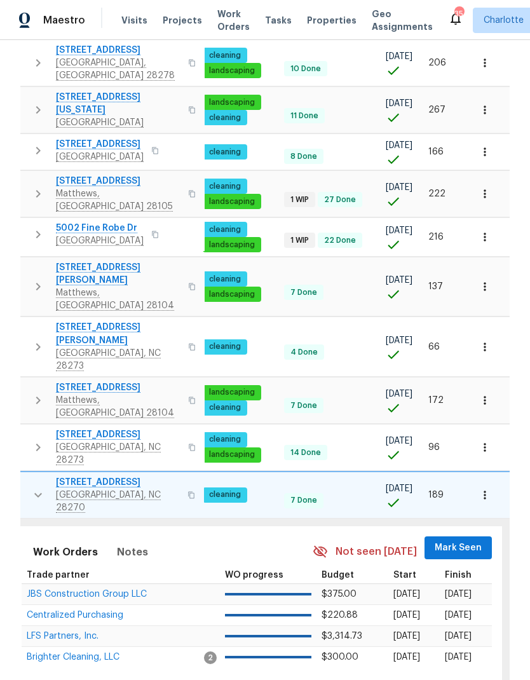
click at [453, 541] on span "Mark Seen" at bounding box center [458, 549] width 47 height 16
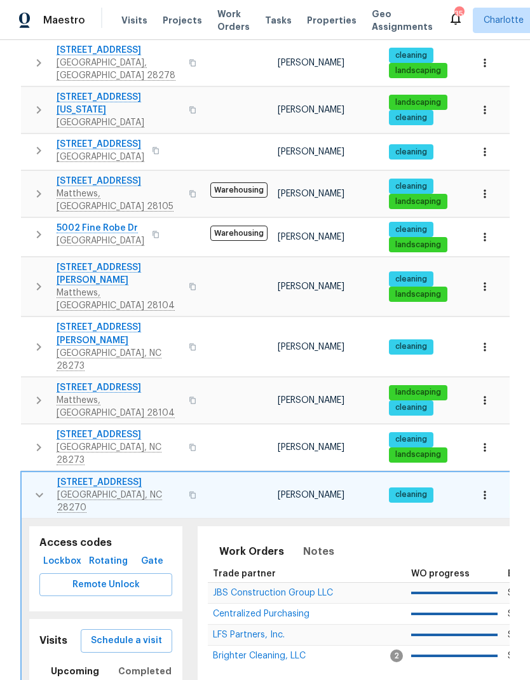
scroll to position [0, -1]
click at [35, 488] on icon "button" at bounding box center [39, 495] width 15 height 15
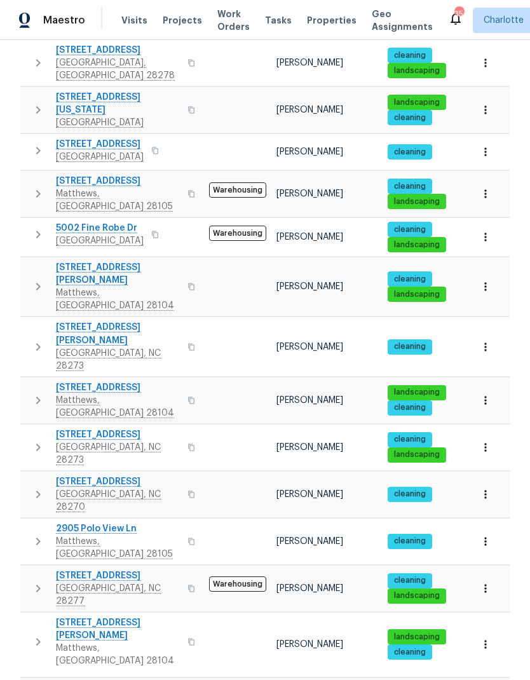
click at [34, 534] on icon "button" at bounding box center [38, 541] width 15 height 15
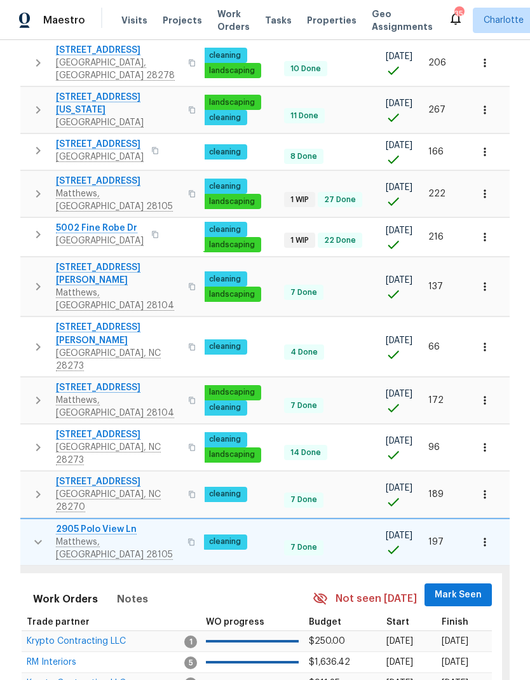
click at [461, 588] on span "Mark Seen" at bounding box center [458, 596] width 47 height 16
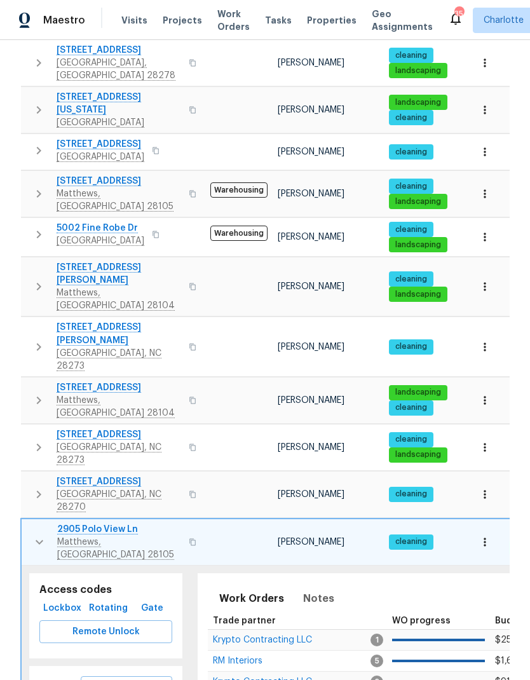
click at [30, 523] on button "button" at bounding box center [39, 542] width 25 height 38
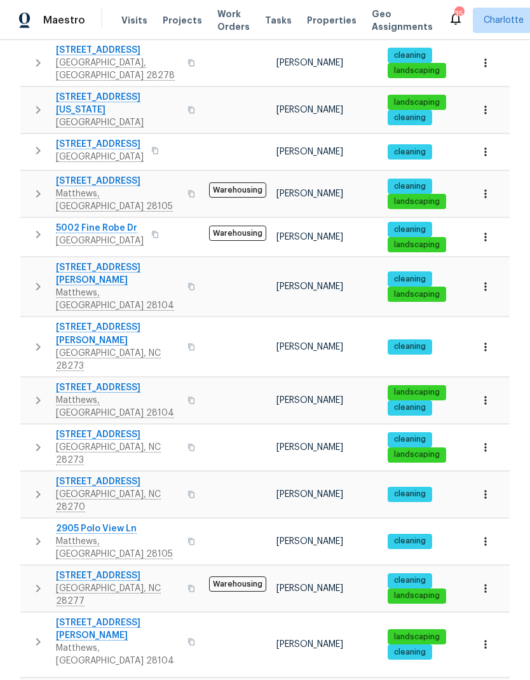
click at [35, 534] on icon "button" at bounding box center [38, 541] width 15 height 15
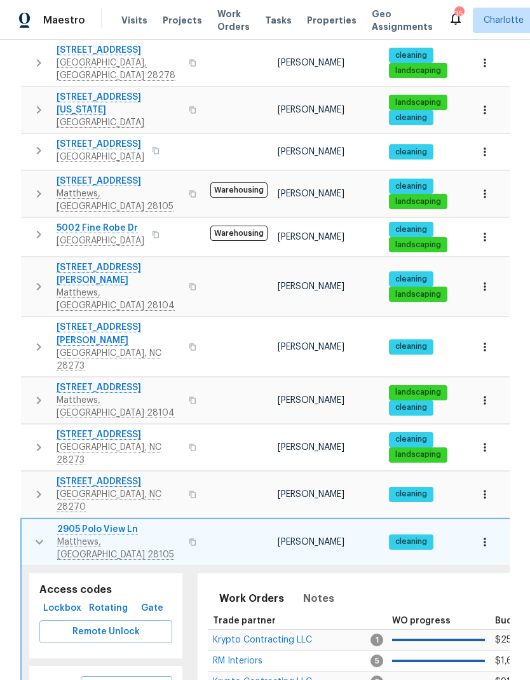
scroll to position [0, 0]
click at [32, 535] on icon "button" at bounding box center [39, 542] width 15 height 15
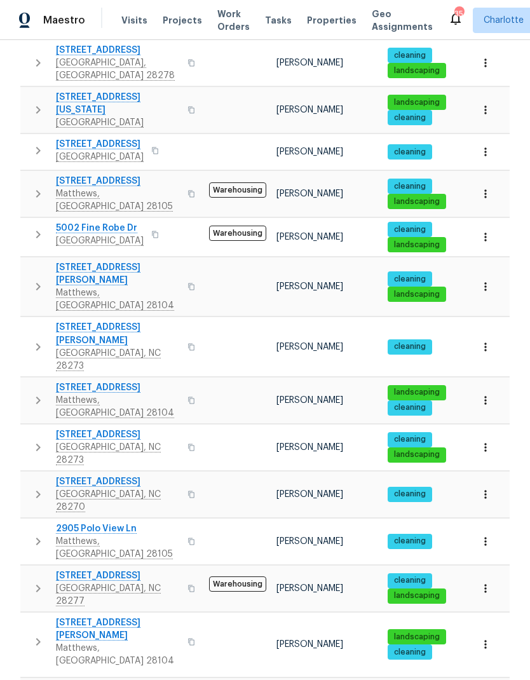
click at [33, 581] on icon "button" at bounding box center [38, 588] width 15 height 15
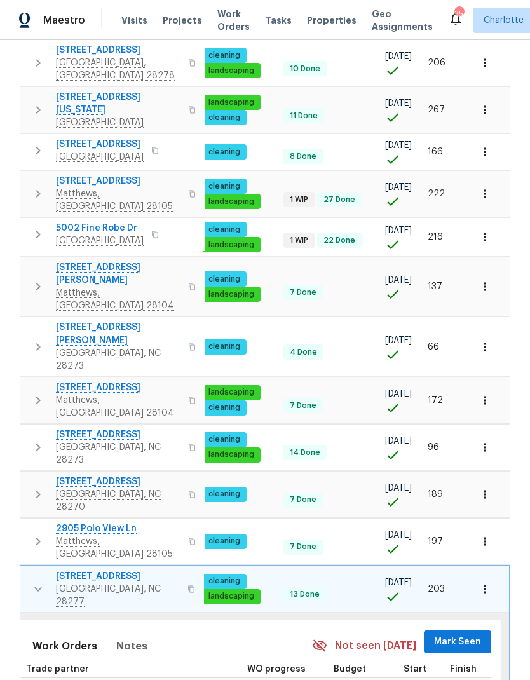
scroll to position [0, 186]
click at [478, 635] on span "Mark Seen" at bounding box center [458, 643] width 47 height 16
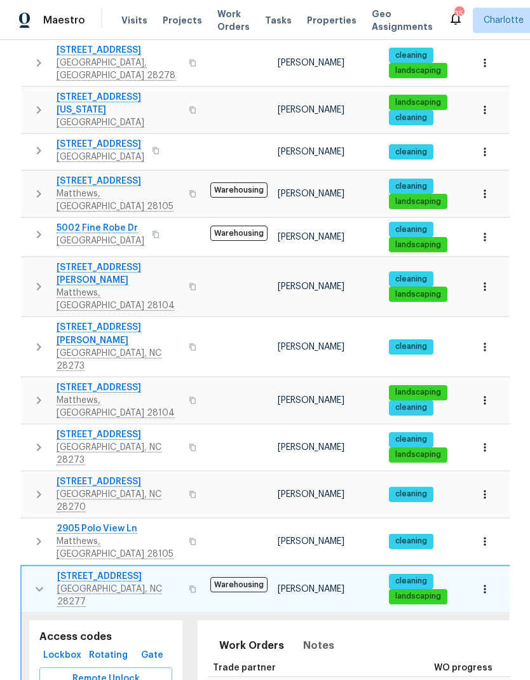
scroll to position [0, -1]
click at [37, 587] on icon "button" at bounding box center [40, 589] width 8 height 4
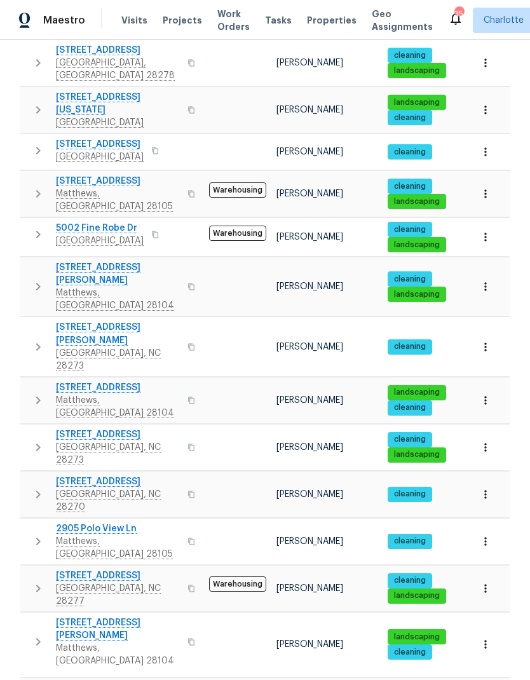
click at [36, 635] on icon "button" at bounding box center [38, 642] width 15 height 15
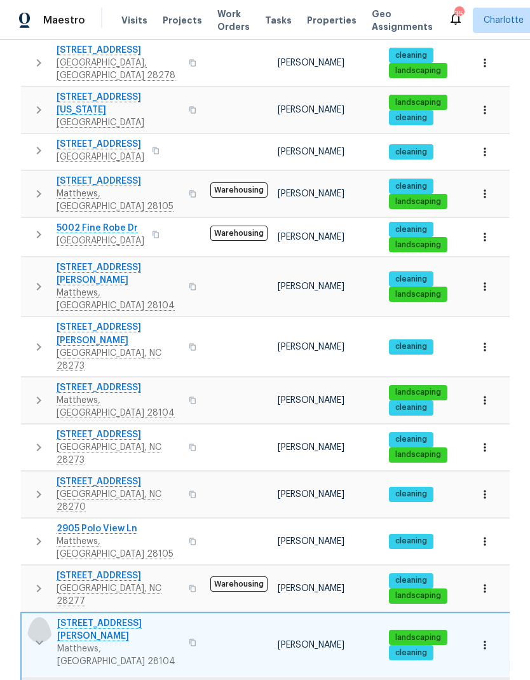
click at [40, 635] on icon "button" at bounding box center [39, 642] width 15 height 15
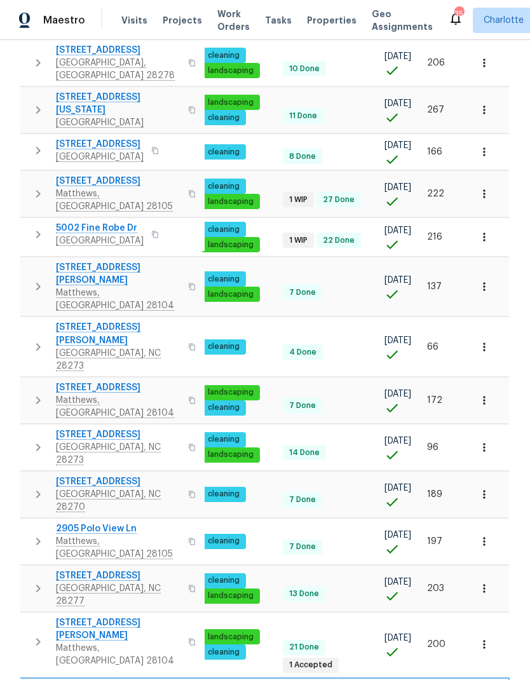
scroll to position [0, 186]
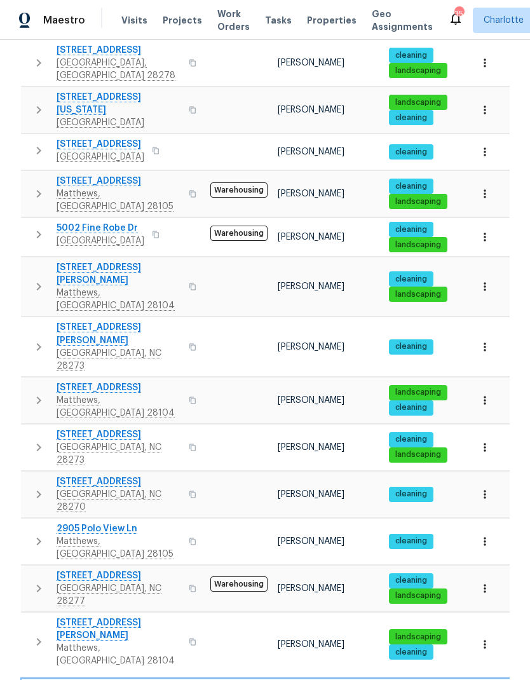
scroll to position [0, -1]
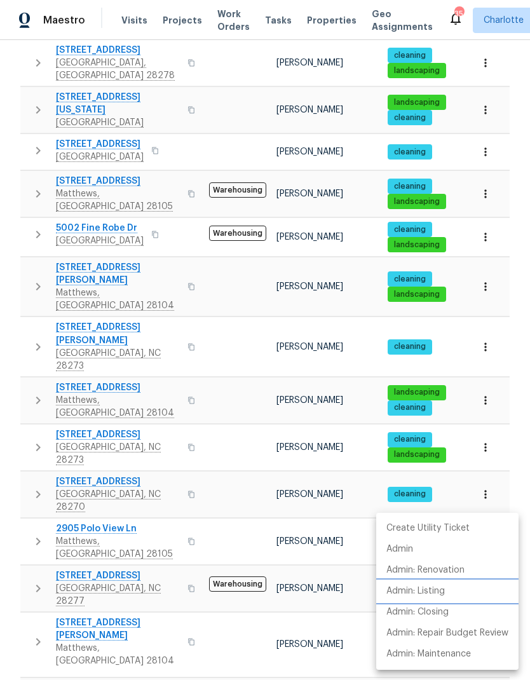
click at [443, 593] on p "Admin: Listing" at bounding box center [416, 591] width 59 height 13
click at [376, 312] on div at bounding box center [265, 340] width 530 height 680
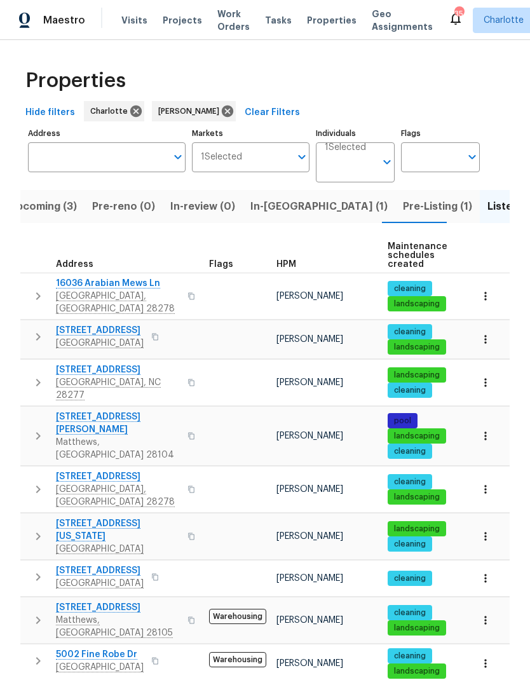
scroll to position [0, 0]
click at [282, 204] on span "In-[GEOGRAPHIC_DATA] (1)" at bounding box center [319, 207] width 137 height 18
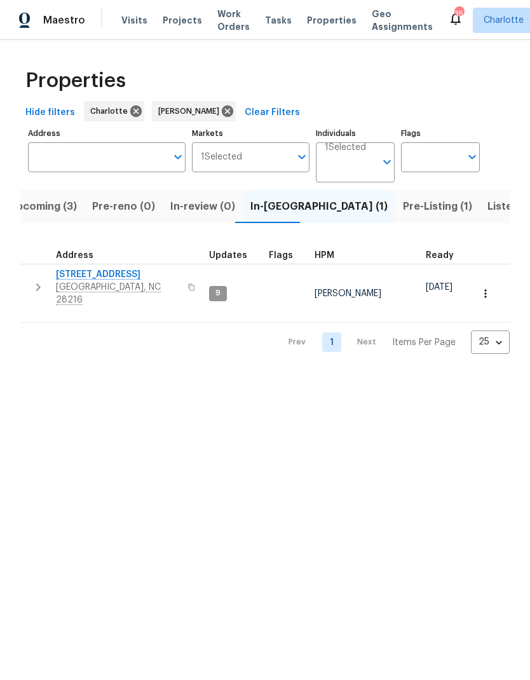
click at [488, 204] on span "Listed (21)" at bounding box center [514, 207] width 52 height 18
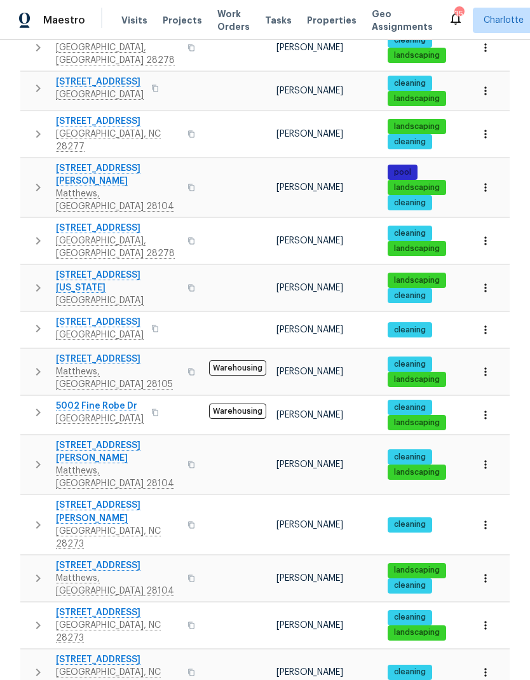
scroll to position [122, 0]
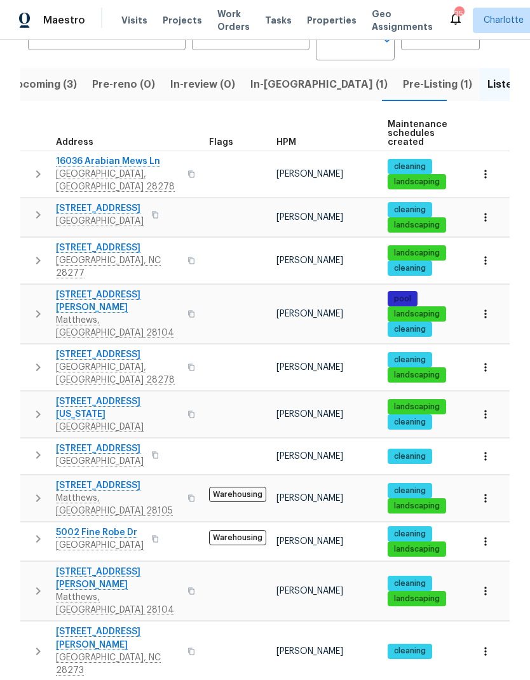
click at [29, 348] on button "button" at bounding box center [37, 367] width 25 height 38
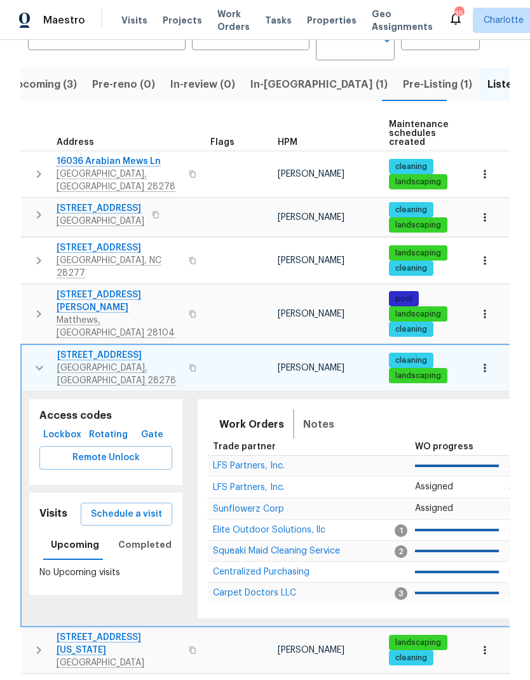
click at [321, 416] on span "Notes" at bounding box center [318, 425] width 31 height 18
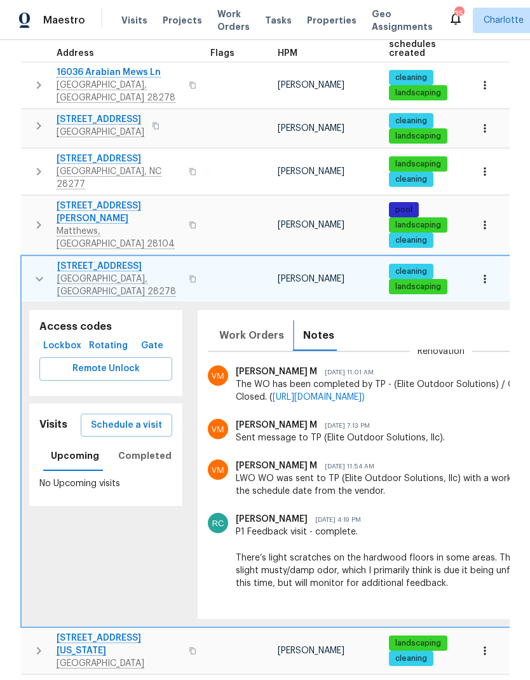
scroll to position [113, 0]
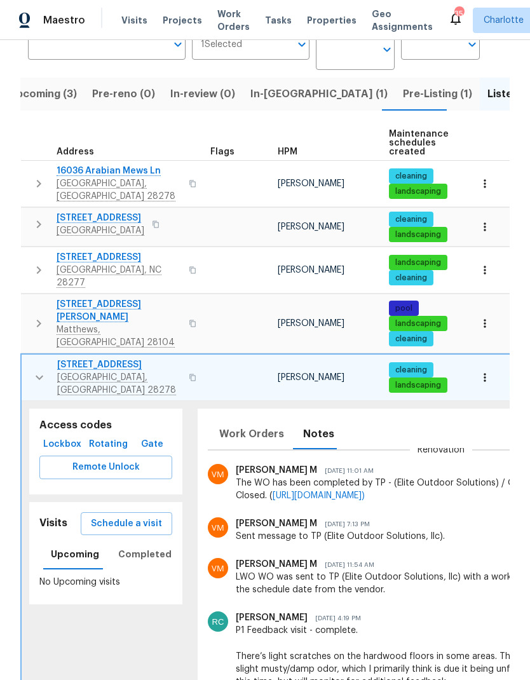
click at [28, 359] on button "button" at bounding box center [39, 378] width 25 height 38
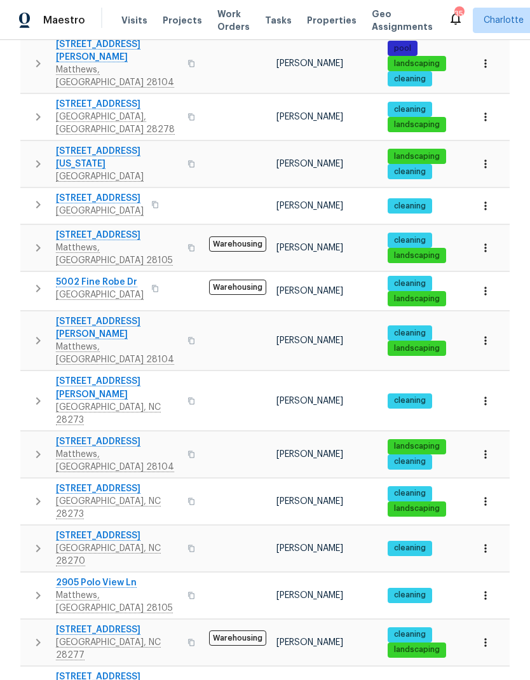
scroll to position [374, 0]
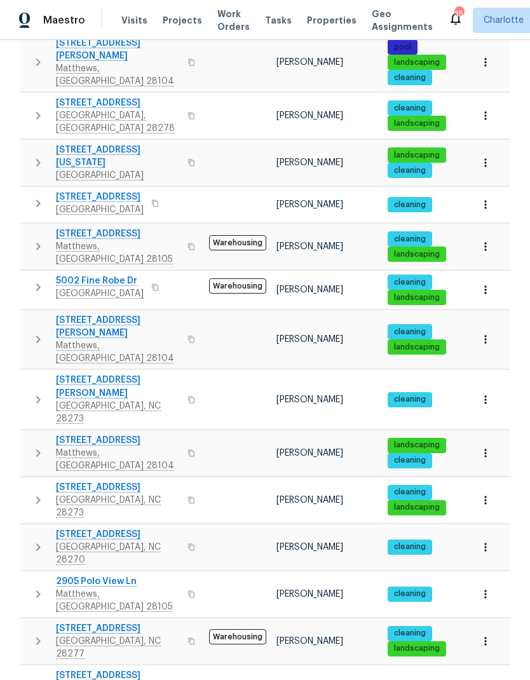
click at [32, 280] on icon "button" at bounding box center [38, 287] width 15 height 15
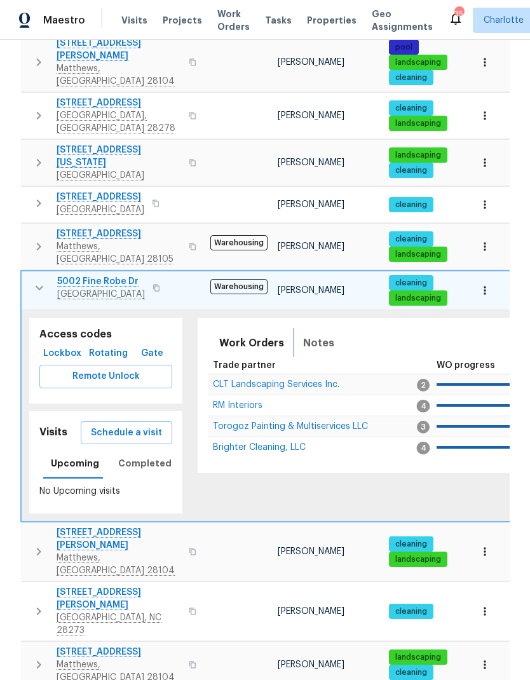
click at [318, 334] on span "Notes" at bounding box center [318, 343] width 31 height 18
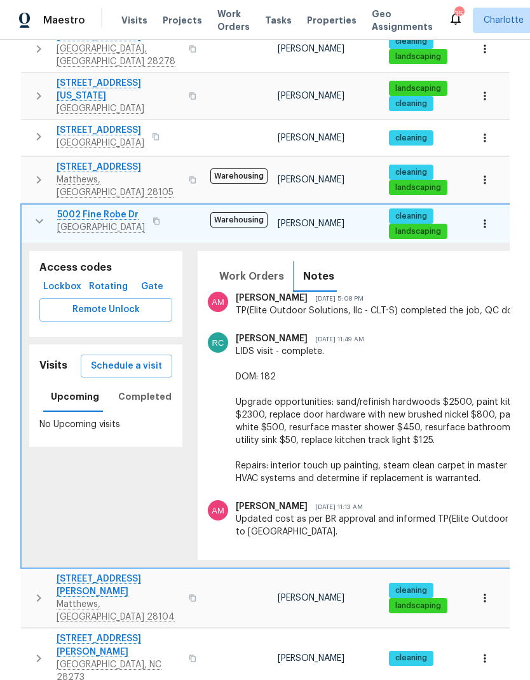
scroll to position [442, 0]
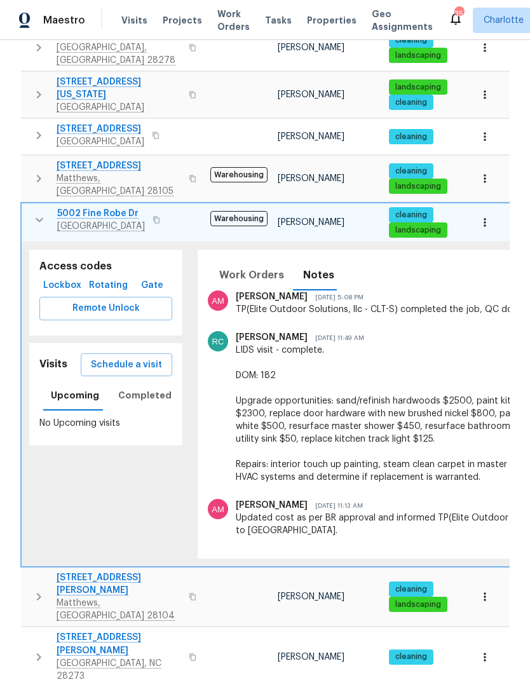
click at [29, 207] on button "button" at bounding box center [39, 219] width 25 height 25
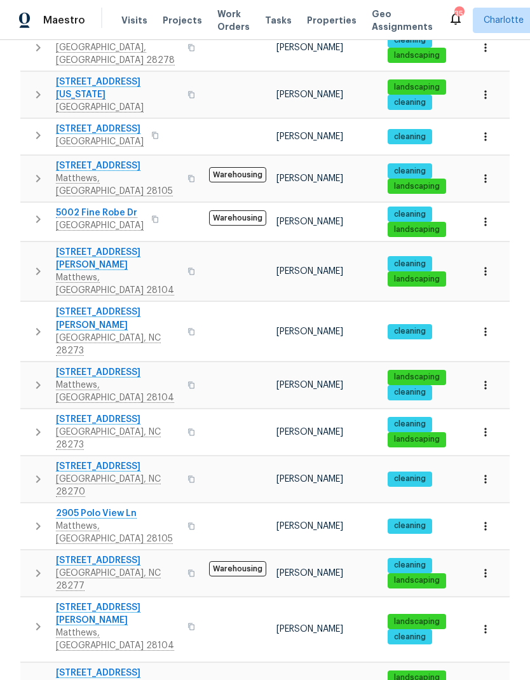
scroll to position [427, 0]
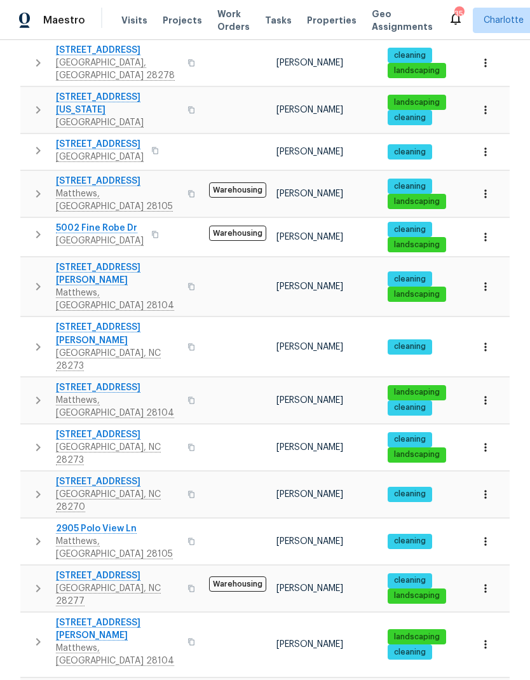
click at [29, 321] on button "button" at bounding box center [37, 346] width 25 height 51
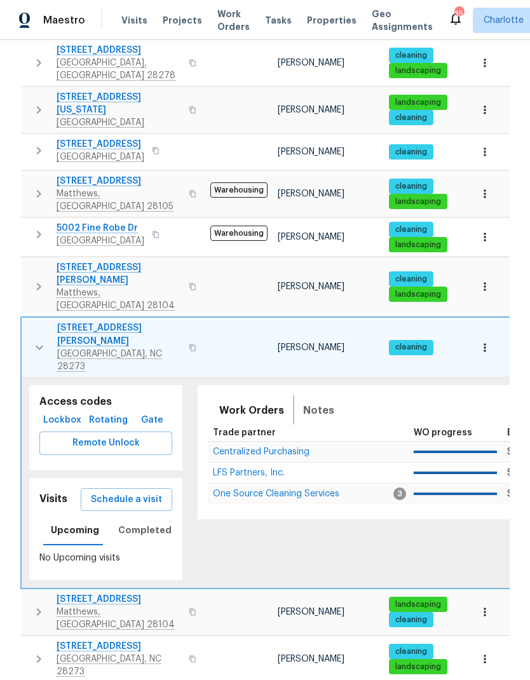
click at [320, 402] on span "Notes" at bounding box center [318, 411] width 31 height 18
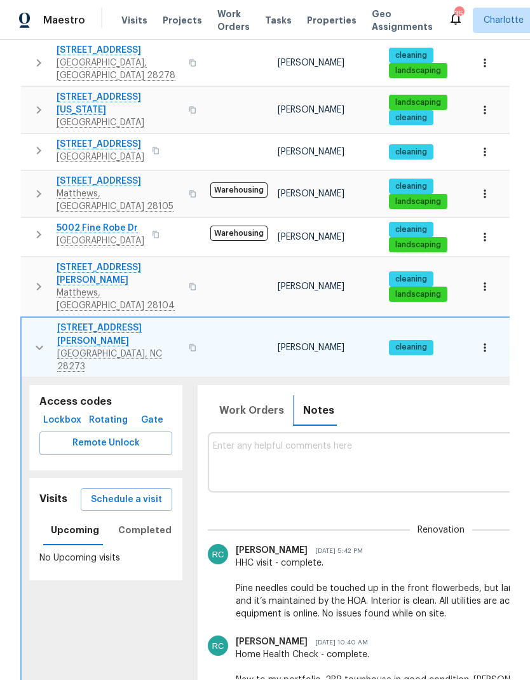
scroll to position [0, 0]
click at [27, 322] on button "button" at bounding box center [39, 347] width 25 height 51
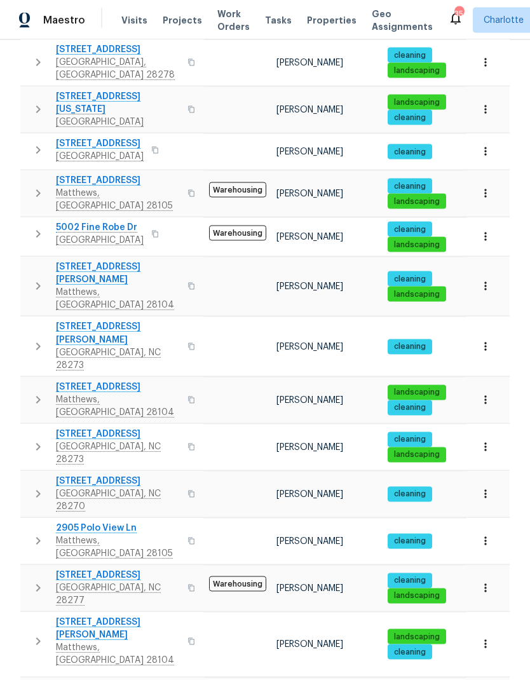
scroll to position [51, 0]
click at [26, 429] on button "button" at bounding box center [37, 448] width 25 height 38
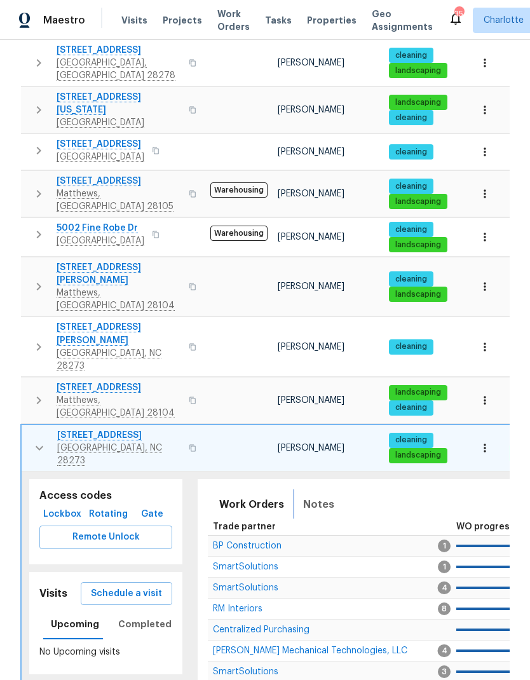
click at [330, 490] on button "Notes" at bounding box center [319, 505] width 46 height 31
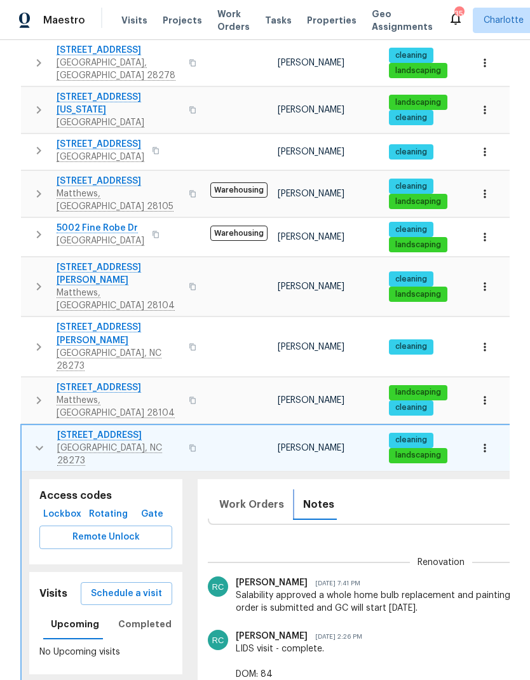
scroll to position [0, 0]
click at [22, 425] on td "[STREET_ADDRESS][PERSON_NAME]" at bounding box center [114, 448] width 184 height 46
click at [24, 425] on td "[STREET_ADDRESS][PERSON_NAME]" at bounding box center [114, 448] width 184 height 46
click at [25, 425] on td "[STREET_ADDRESS][PERSON_NAME]" at bounding box center [114, 448] width 184 height 46
click at [34, 441] on icon "button" at bounding box center [39, 448] width 15 height 15
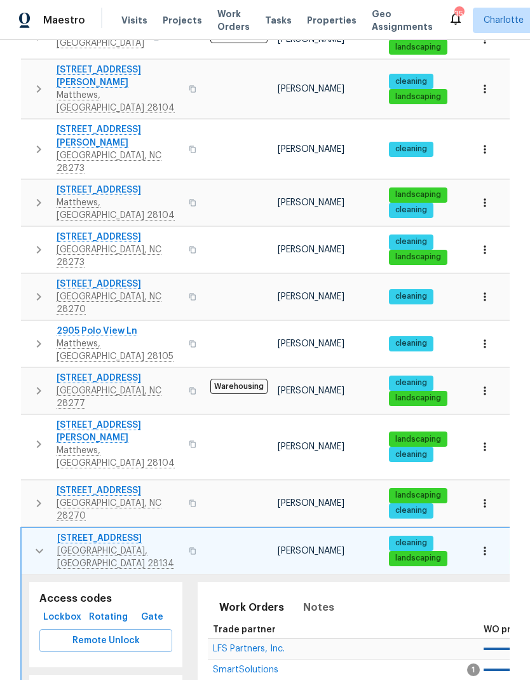
scroll to position [641, 0]
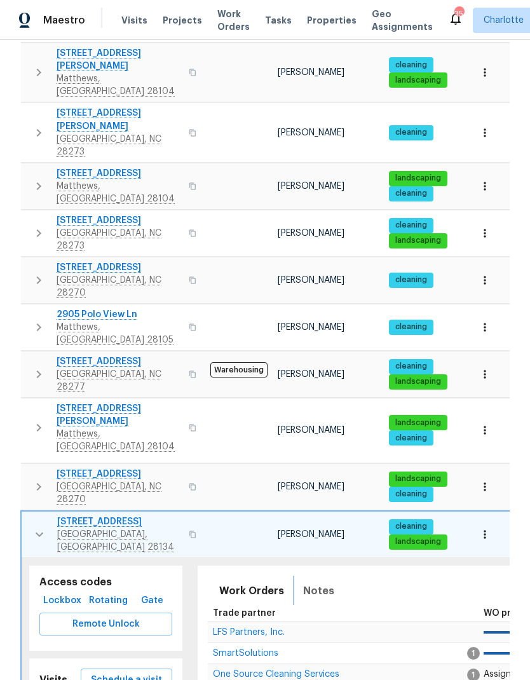
click at [328, 582] on span "Notes" at bounding box center [318, 591] width 31 height 18
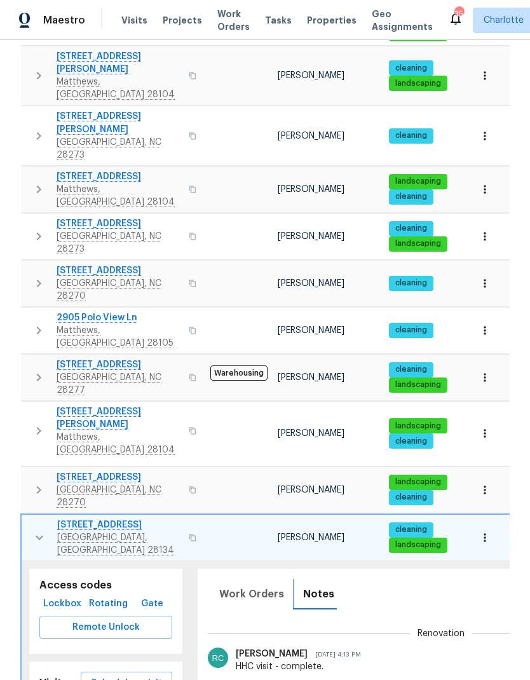
scroll to position [81, 0]
click at [24, 515] on td "[STREET_ADDRESS][PERSON_NAME]" at bounding box center [114, 538] width 184 height 46
click at [34, 530] on icon "button" at bounding box center [39, 537] width 15 height 15
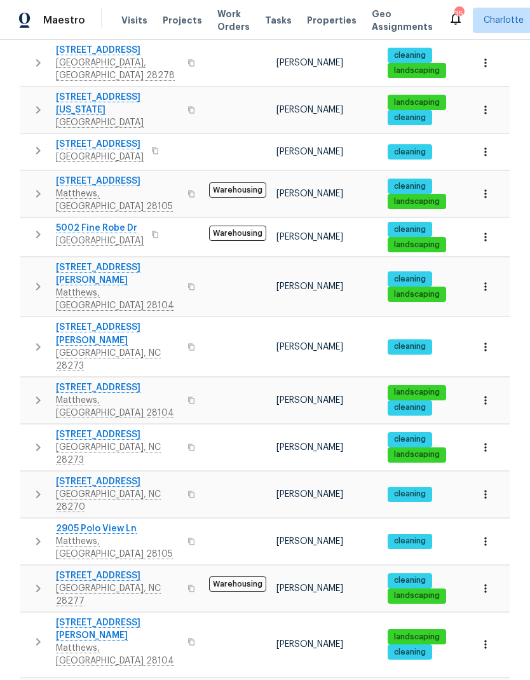
scroll to position [51, 0]
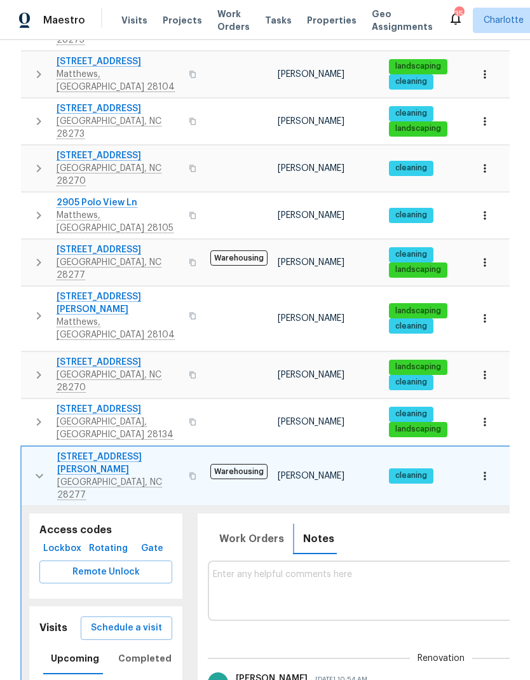
scroll to position [752, 0]
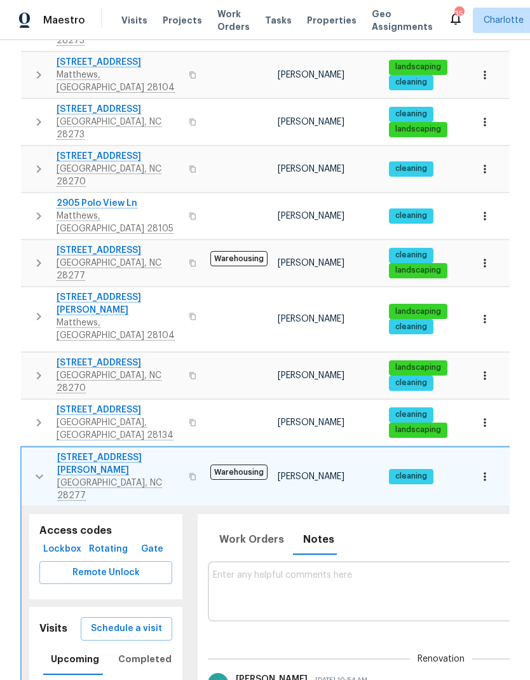
click at [24, 448] on td "[STREET_ADDRESS][PERSON_NAME]" at bounding box center [114, 477] width 184 height 59
click at [22, 448] on td "[STREET_ADDRESS][PERSON_NAME]" at bounding box center [114, 477] width 184 height 59
click at [27, 451] on button "button" at bounding box center [39, 476] width 25 height 51
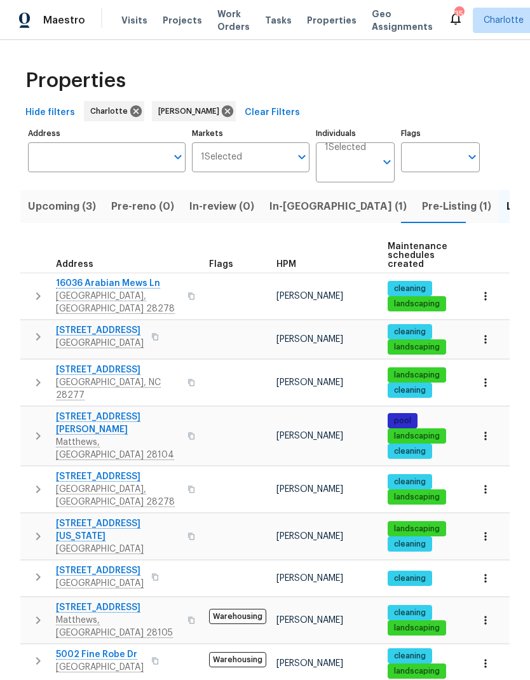
scroll to position [0, 0]
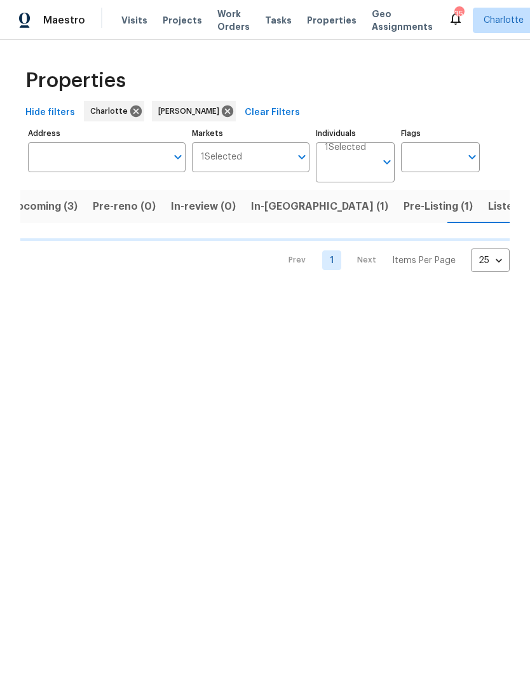
scroll to position [0, 19]
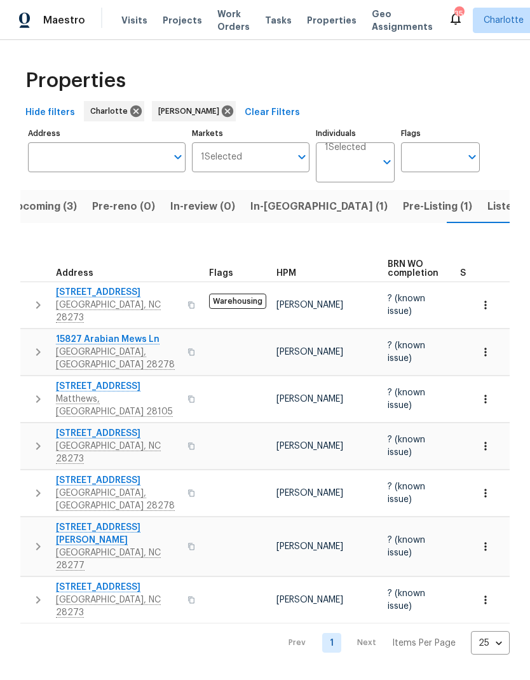
click at [32, 303] on icon "button" at bounding box center [38, 305] width 15 height 15
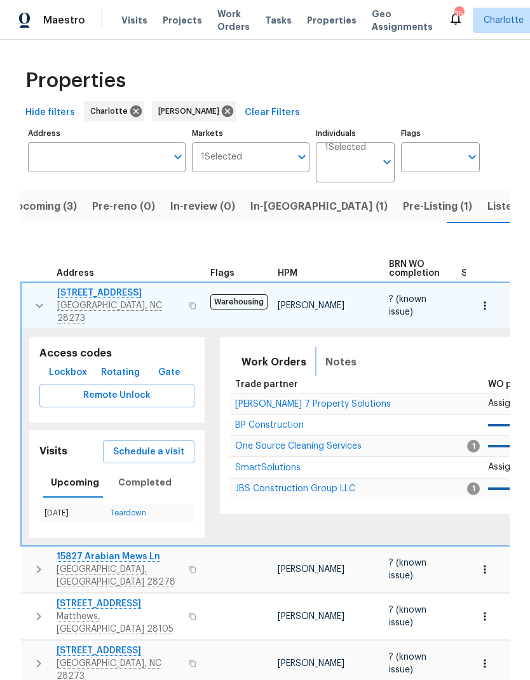
click at [329, 355] on span "Notes" at bounding box center [341, 363] width 31 height 18
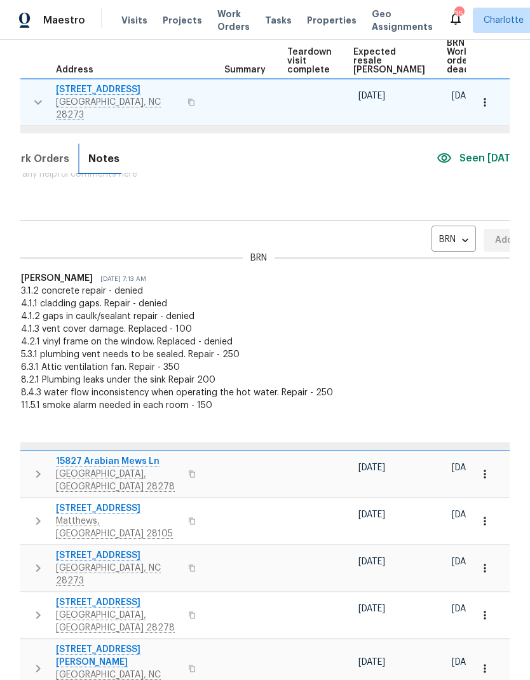
scroll to position [0, 237]
click at [425, 233] on body "Maestro Visits Projects Work Orders Tasks Properties Geo Assignments 35 [PERSON…" at bounding box center [265, 340] width 530 height 680
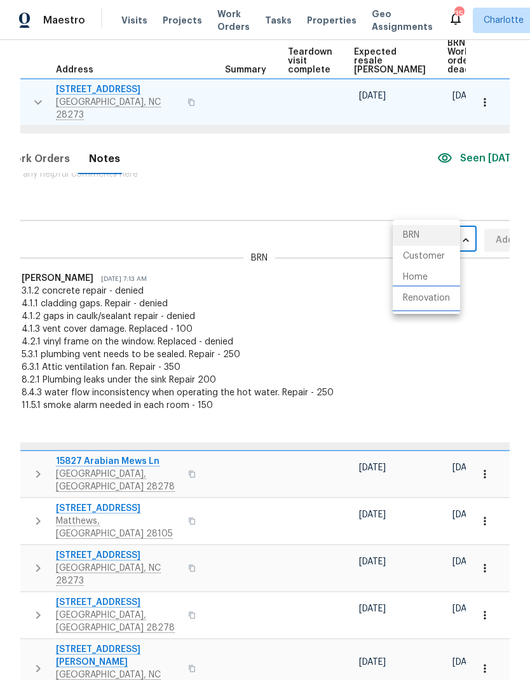
click at [440, 301] on li "Renovation" at bounding box center [426, 298] width 67 height 21
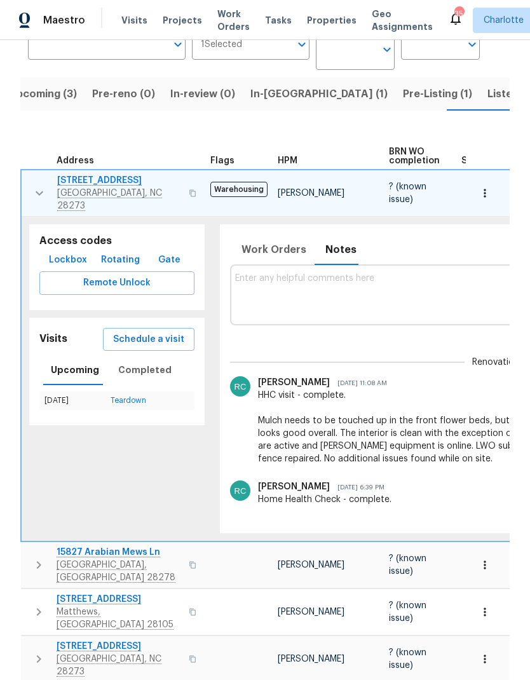
scroll to position [0, 0]
click at [24, 190] on td "[STREET_ADDRESS]" at bounding box center [114, 193] width 184 height 46
click at [31, 189] on button "button" at bounding box center [39, 193] width 25 height 38
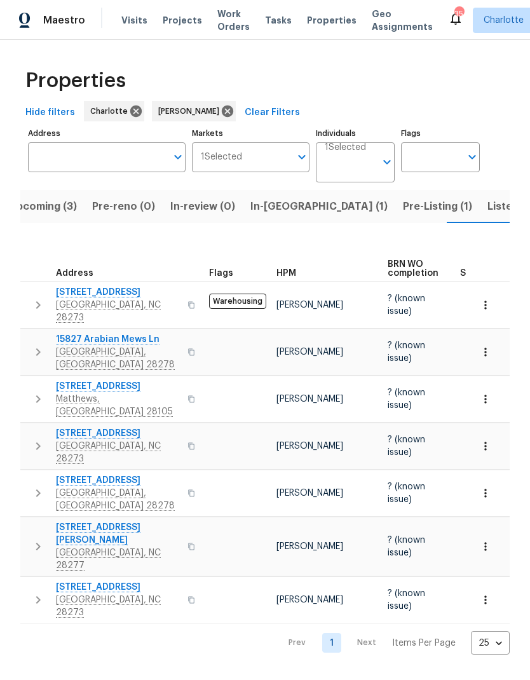
click at [42, 593] on icon "button" at bounding box center [38, 600] width 15 height 15
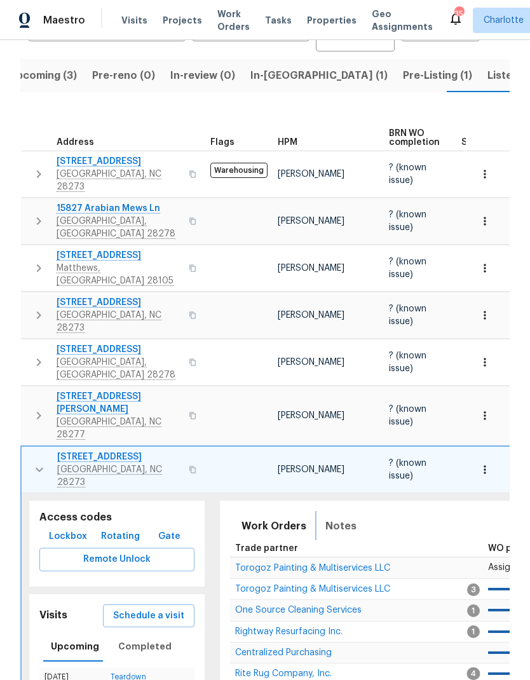
click at [338, 518] on span "Notes" at bounding box center [341, 527] width 31 height 18
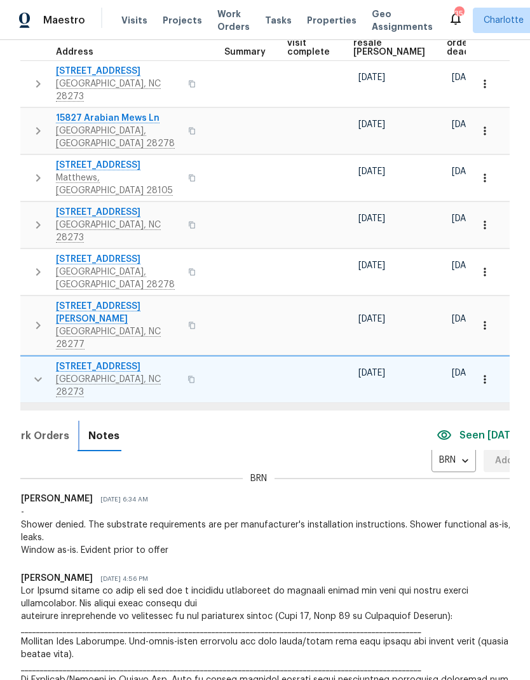
scroll to position [0, 237]
click at [426, 414] on body "Maestro Visits Projects Work Orders Tasks Properties Geo Assignments 35 [PERSON…" at bounding box center [265, 340] width 530 height 680
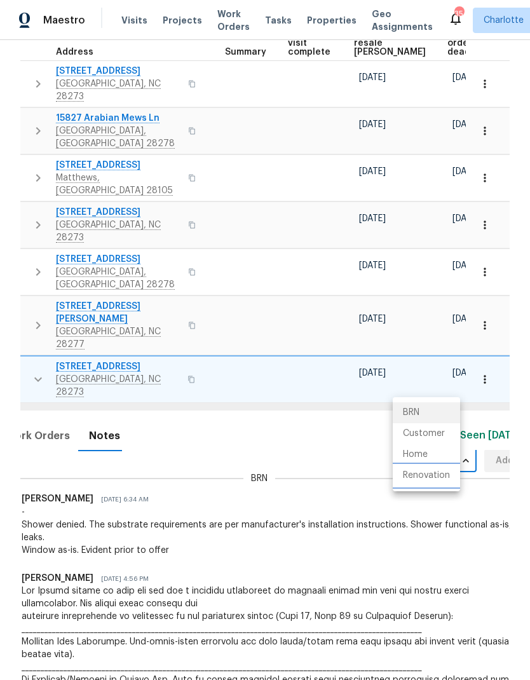
click at [436, 479] on li "Renovation" at bounding box center [426, 475] width 67 height 21
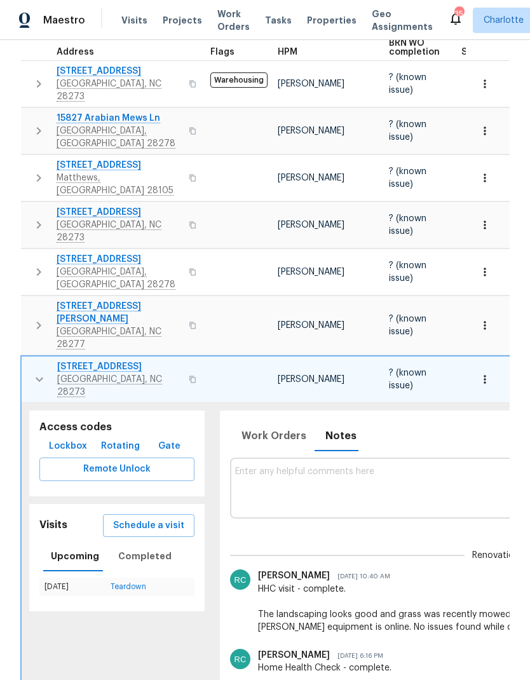
scroll to position [0, 0]
click at [36, 361] on button "button" at bounding box center [39, 380] width 25 height 38
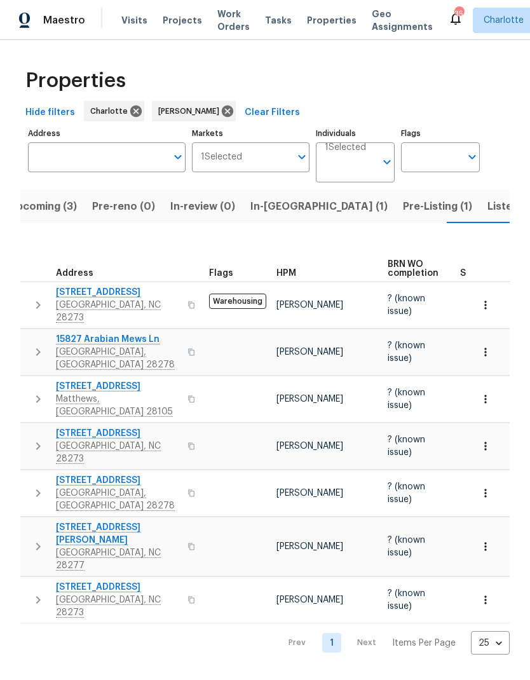
click at [488, 207] on span "Listed (21)" at bounding box center [514, 207] width 52 height 18
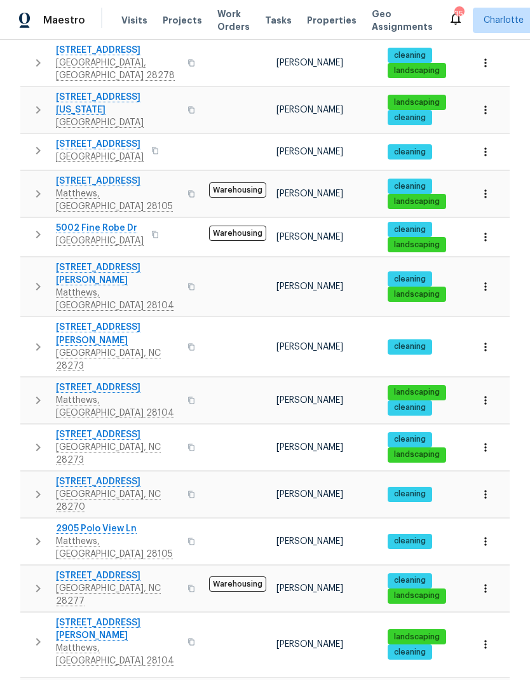
scroll to position [51, 0]
click at [29, 570] on button "button" at bounding box center [37, 589] width 25 height 38
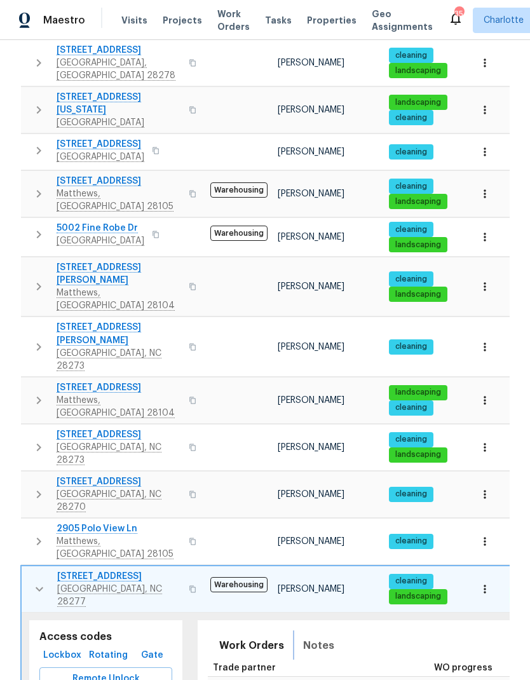
click at [332, 631] on button "Notes" at bounding box center [319, 646] width 46 height 31
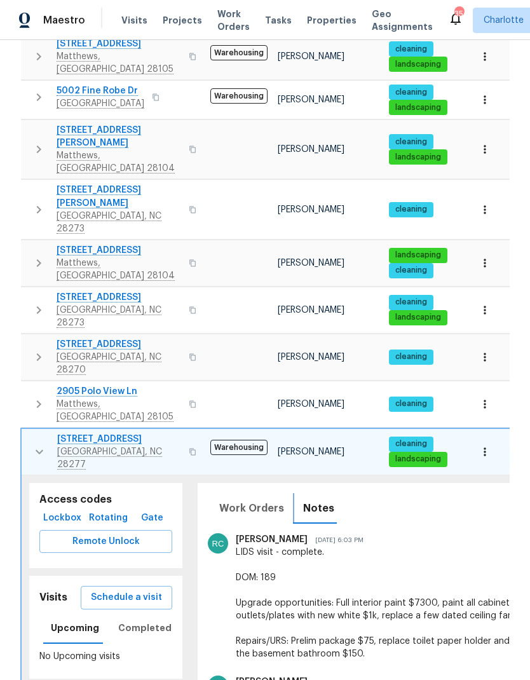
scroll to position [0, 0]
click at [25, 429] on td "[STREET_ADDRESS]" at bounding box center [114, 452] width 184 height 46
click at [27, 433] on button "button" at bounding box center [39, 452] width 25 height 38
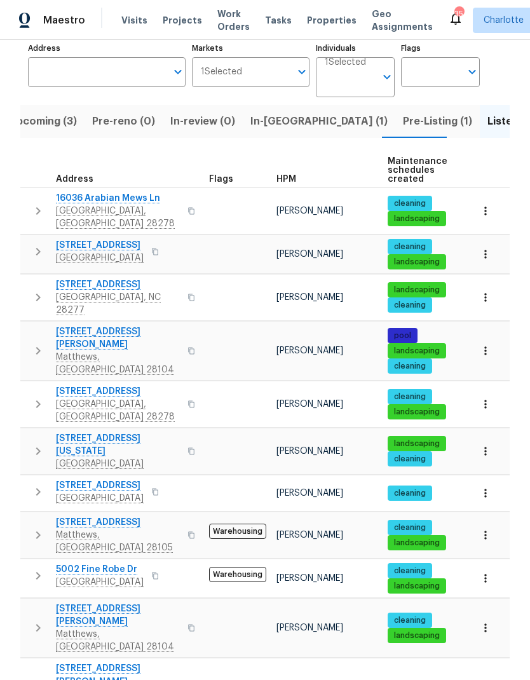
scroll to position [80, 0]
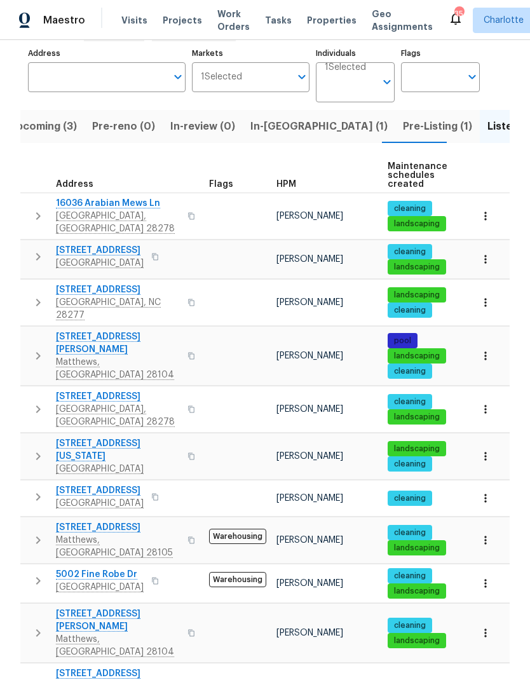
click at [30, 240] on td "[STREET_ADDRESS]" at bounding box center [112, 256] width 184 height 33
click at [34, 249] on icon "button" at bounding box center [38, 256] width 15 height 15
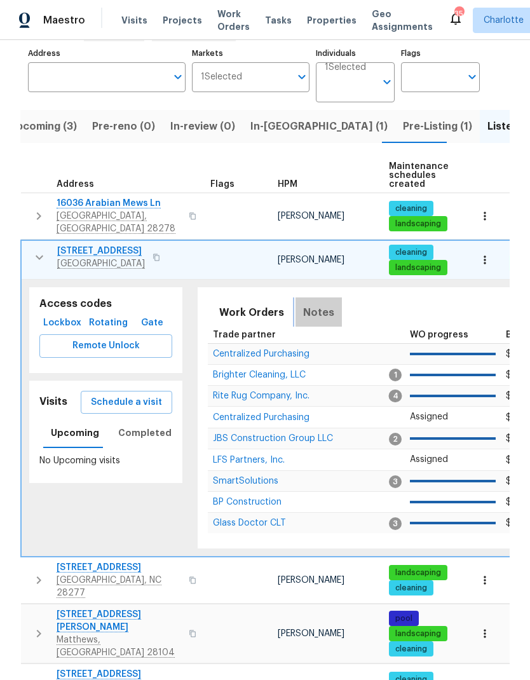
click at [322, 304] on span "Notes" at bounding box center [318, 313] width 31 height 18
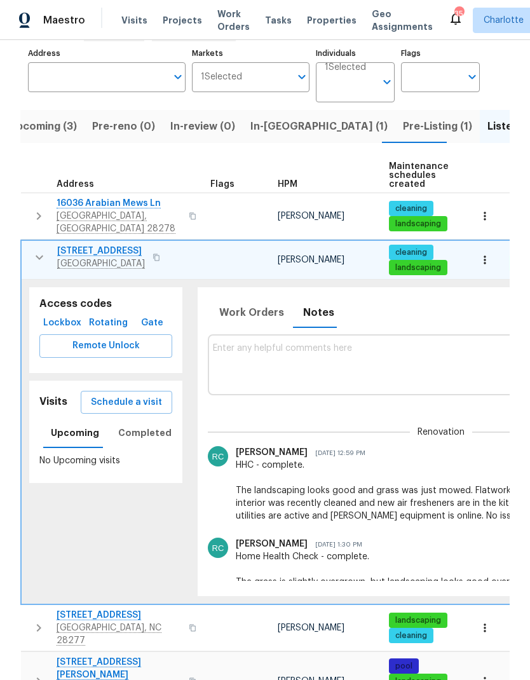
click at [36, 250] on icon "button" at bounding box center [39, 257] width 15 height 15
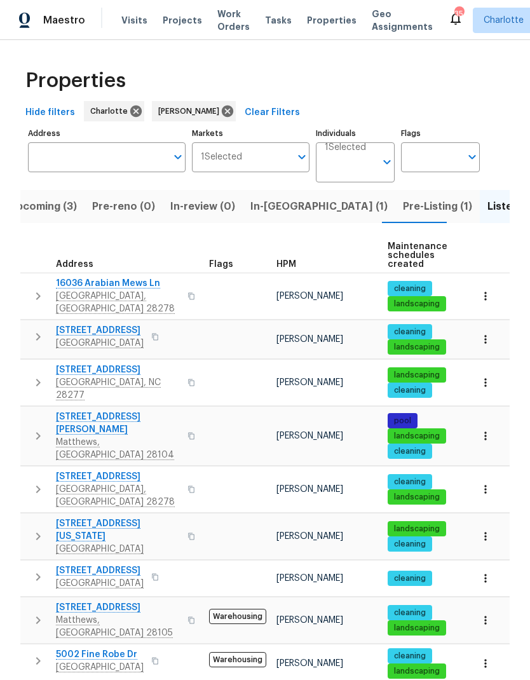
scroll to position [0, 0]
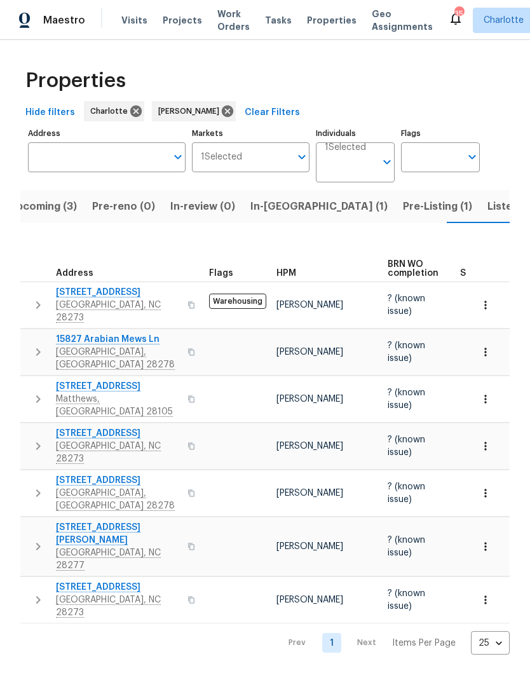
click at [403, 202] on span "Pre-Listing (1)" at bounding box center [437, 207] width 69 height 18
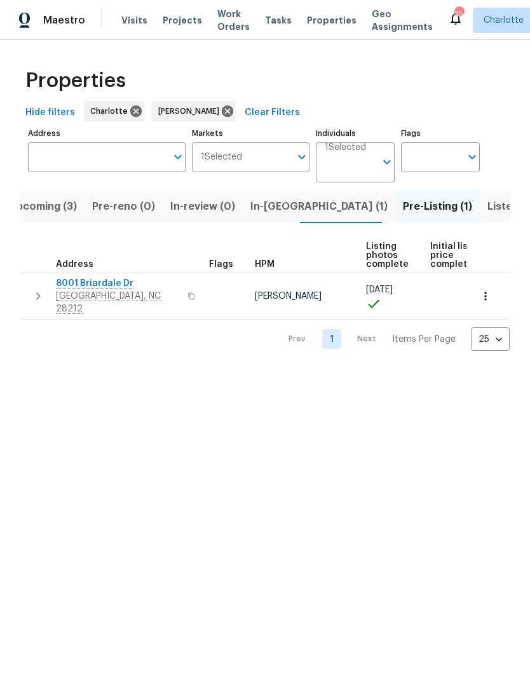
click at [488, 209] on span "Listed (21)" at bounding box center [514, 207] width 52 height 18
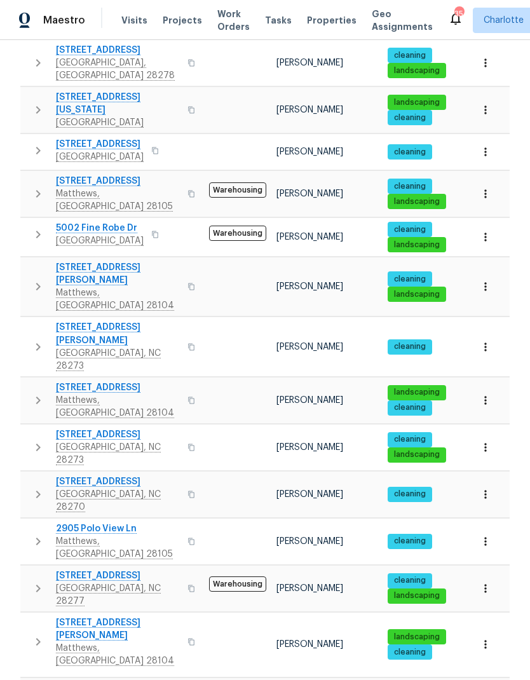
scroll to position [51, 0]
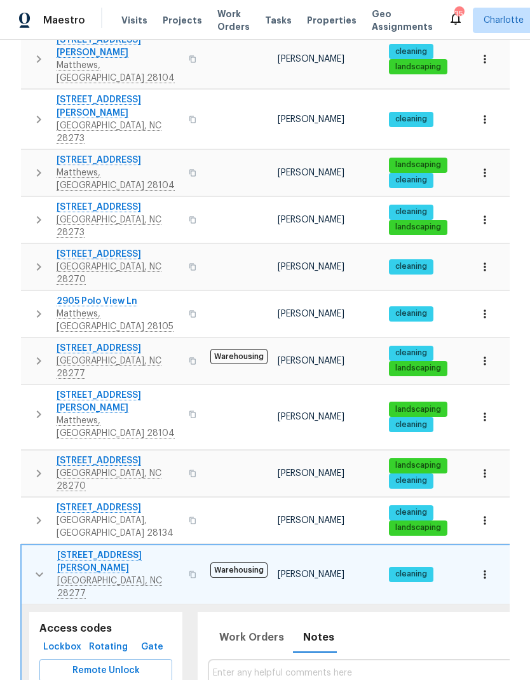
click at [32, 567] on icon "button" at bounding box center [39, 574] width 15 height 15
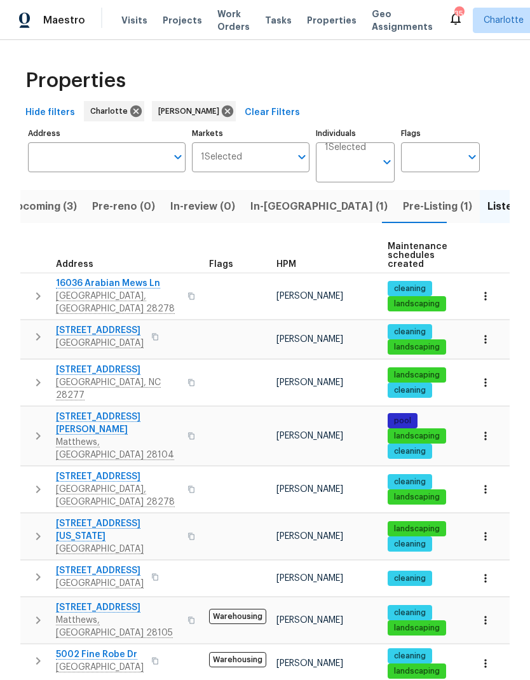
scroll to position [0, 0]
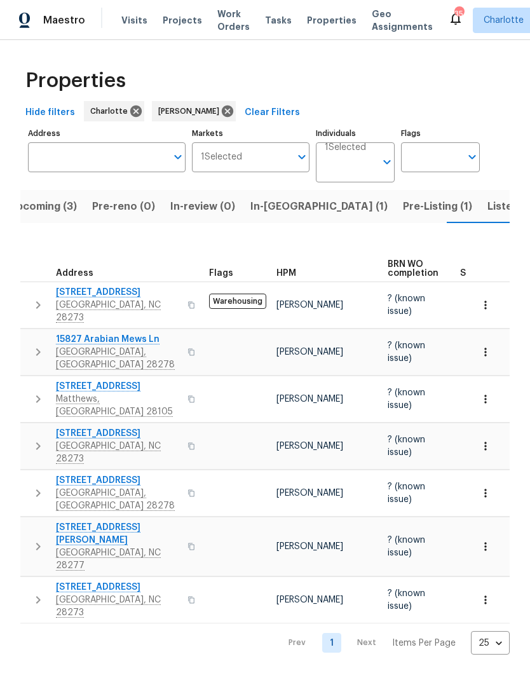
click at [32, 539] on icon "button" at bounding box center [38, 546] width 15 height 15
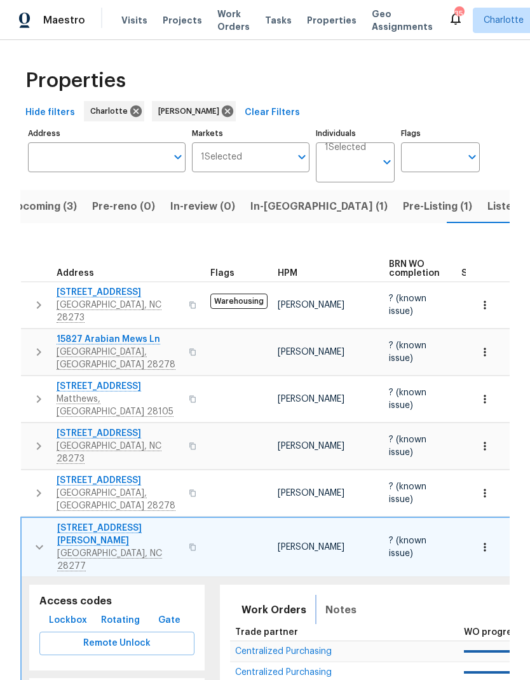
click at [335, 602] on span "Notes" at bounding box center [341, 611] width 31 height 18
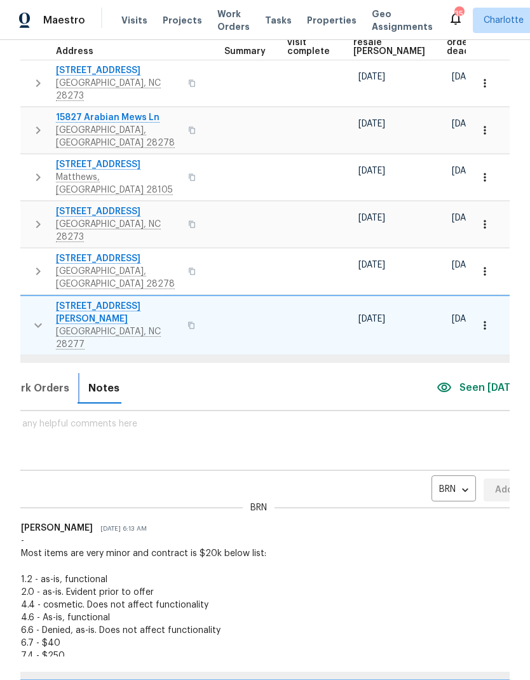
scroll to position [0, 237]
click at [415, 453] on body "Maestro Visits Projects Work Orders Tasks Properties Geo Assignments 35 [PERSON…" at bounding box center [265, 340] width 530 height 680
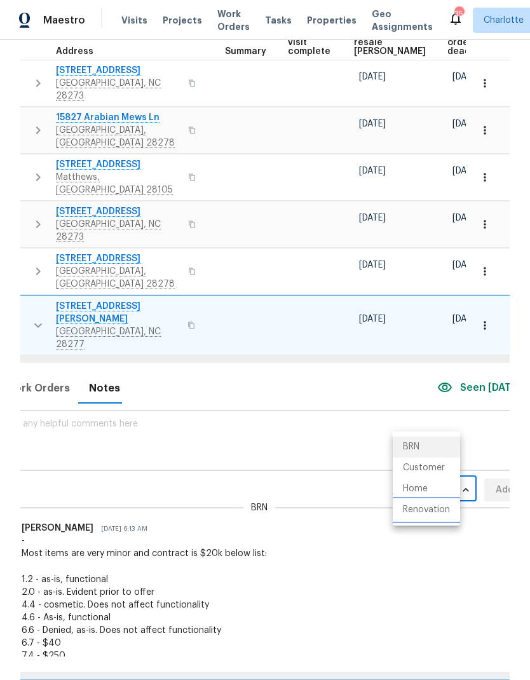
click at [437, 519] on li "Renovation" at bounding box center [426, 510] width 67 height 21
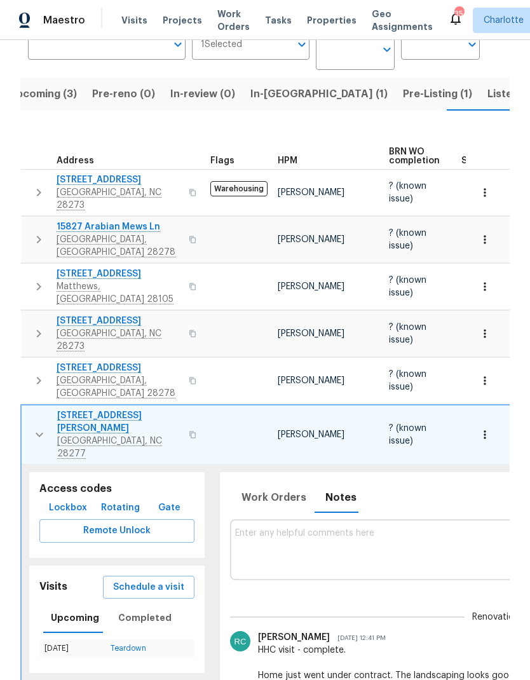
scroll to position [0, 0]
click at [32, 410] on button "button" at bounding box center [39, 435] width 25 height 51
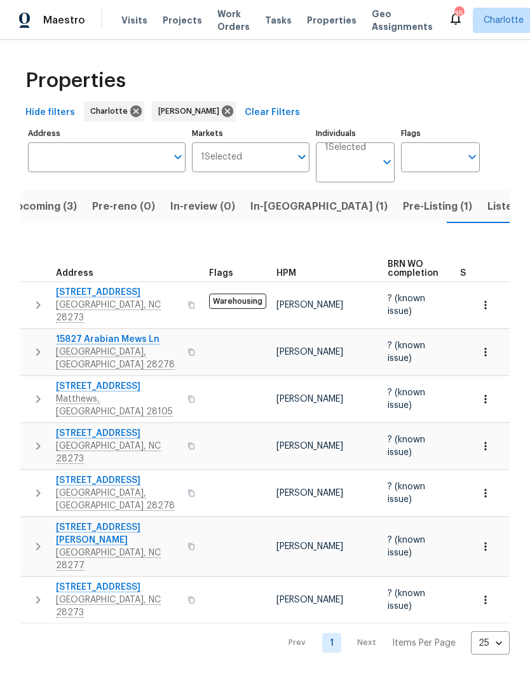
click at [280, 213] on span "In-[GEOGRAPHIC_DATA] (1)" at bounding box center [319, 207] width 137 height 18
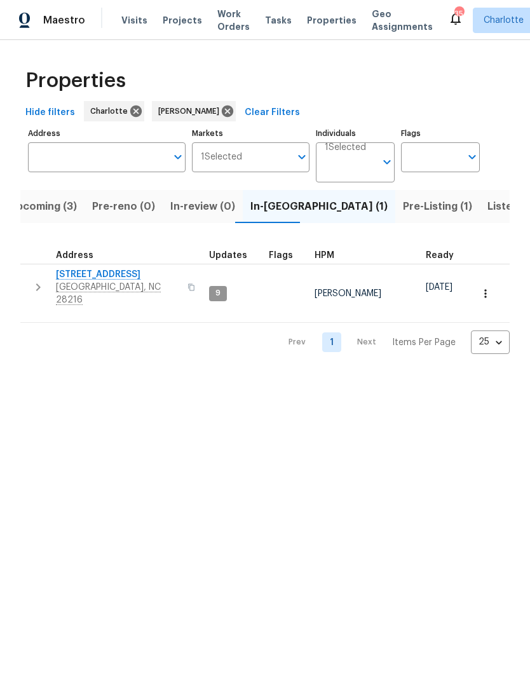
click at [488, 211] on span "Listed (21)" at bounding box center [514, 207] width 52 height 18
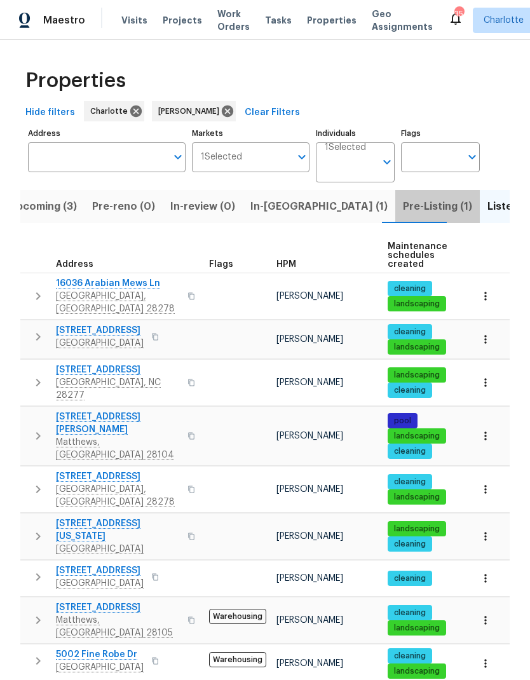
click at [403, 198] on span "Pre-Listing (1)" at bounding box center [437, 207] width 69 height 18
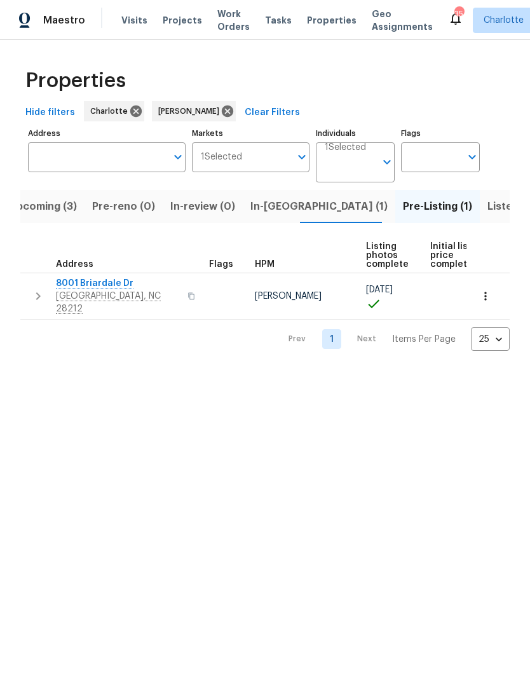
click at [283, 206] on span "In-[GEOGRAPHIC_DATA] (1)" at bounding box center [319, 207] width 137 height 18
